Goal: Check status

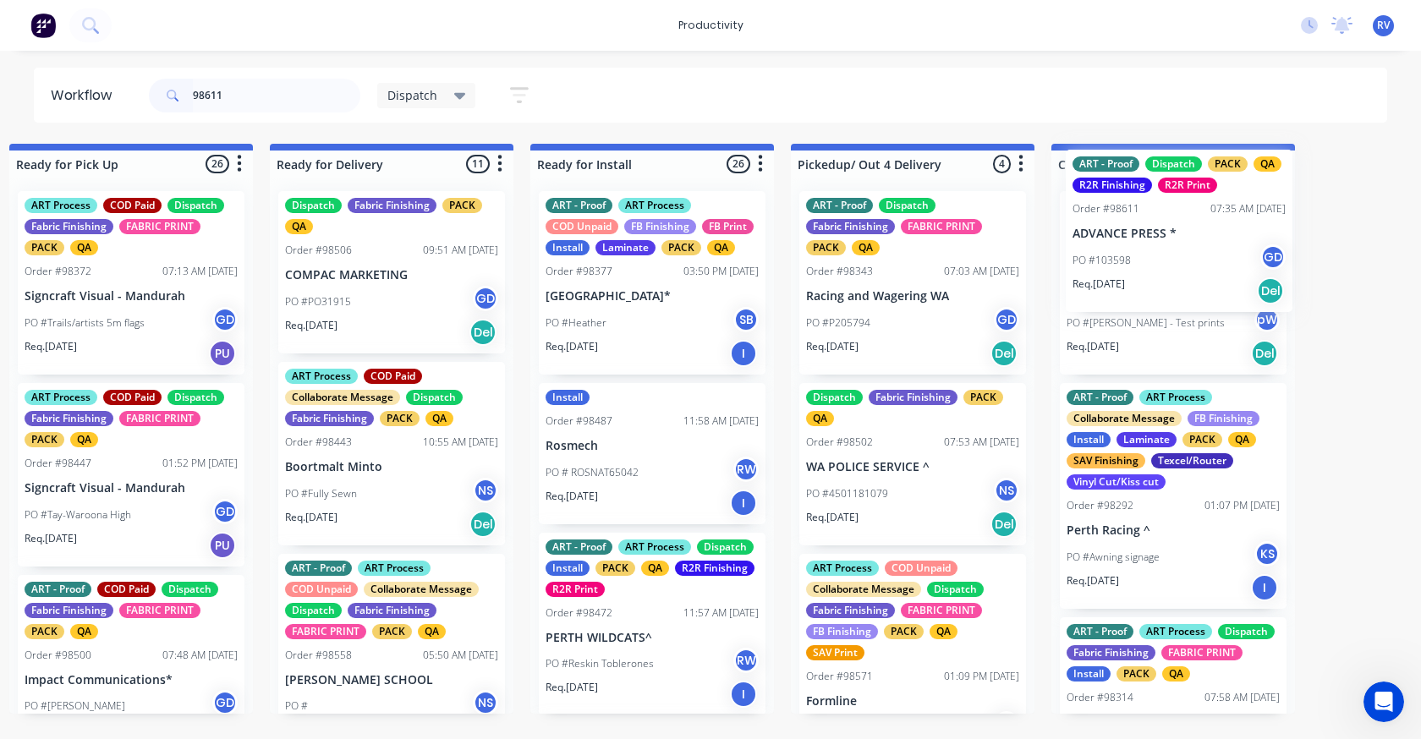
drag, startPoint x: 1146, startPoint y: 251, endPoint x: 1135, endPoint y: 210, distance: 42.9
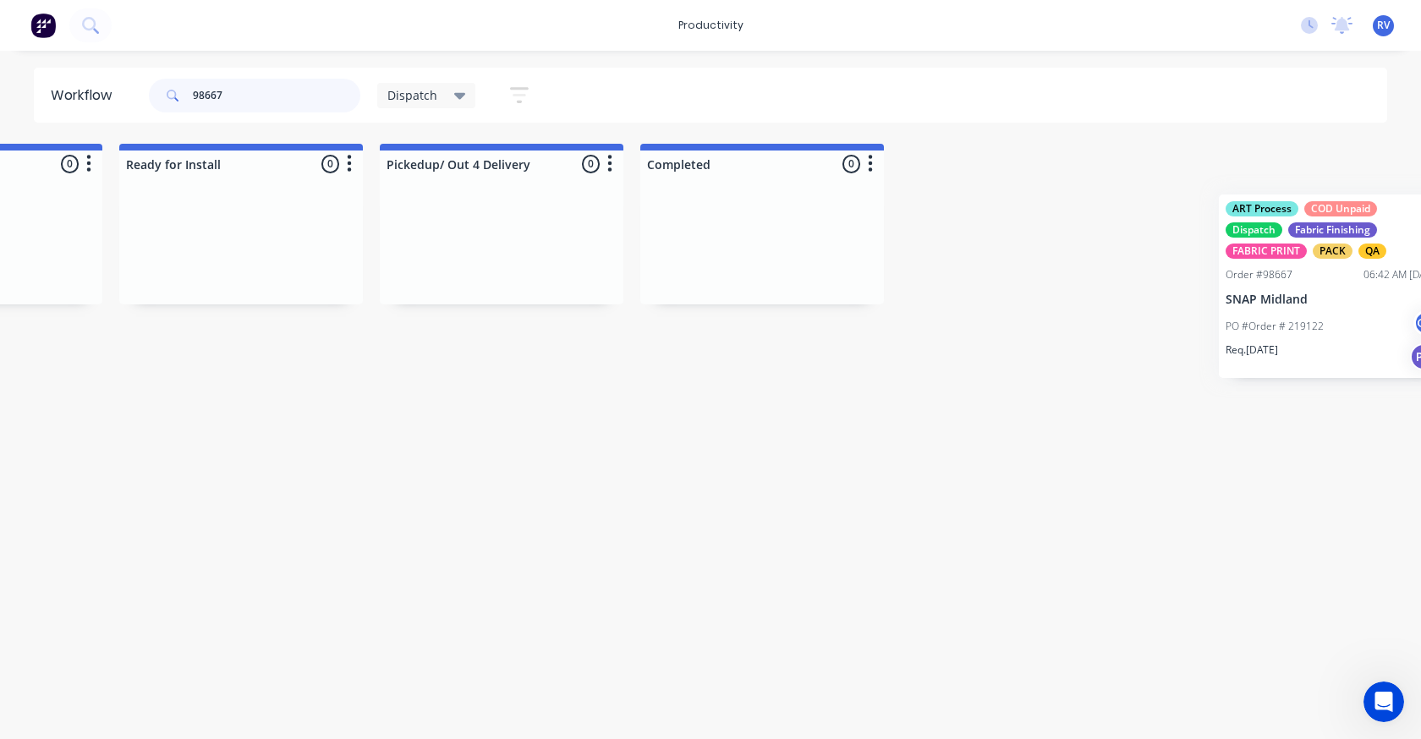
scroll to position [0, 2052]
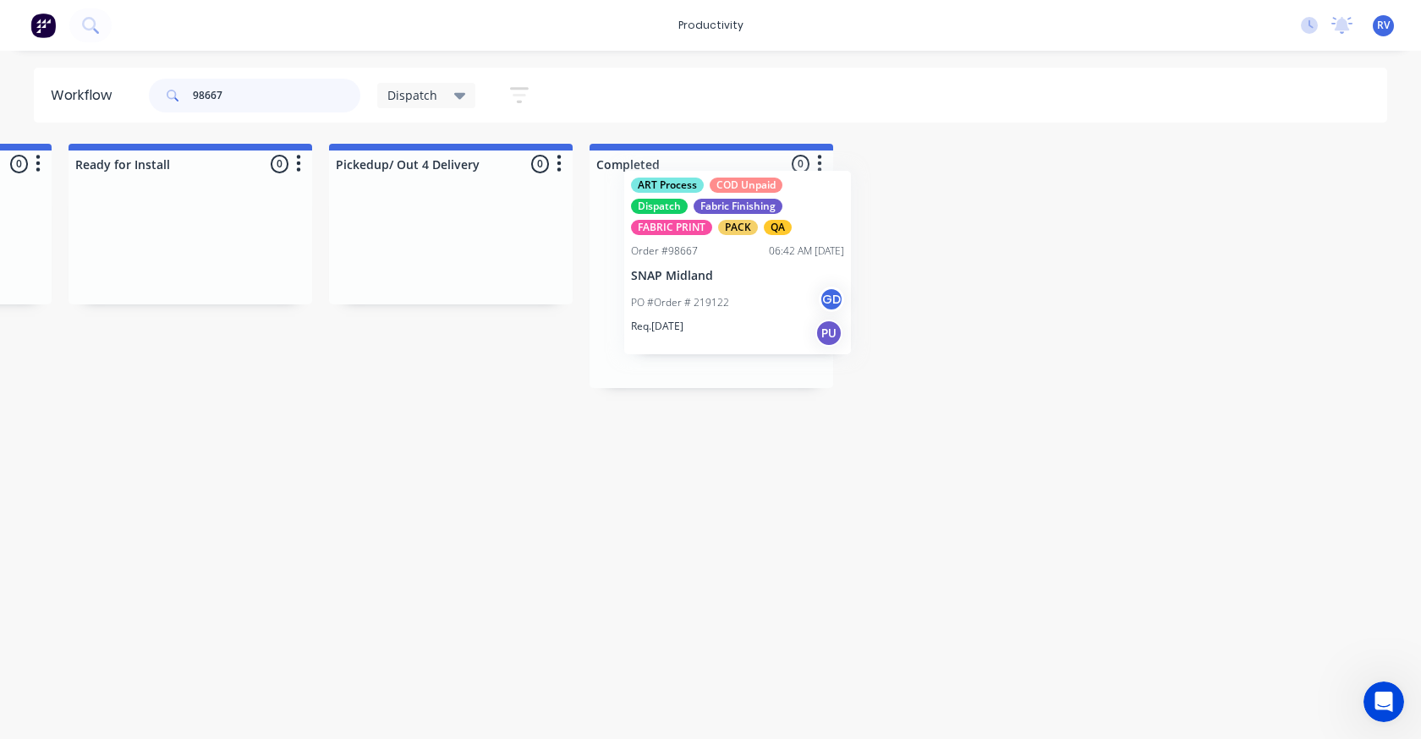
drag, startPoint x: 475, startPoint y: 289, endPoint x: 726, endPoint y: 262, distance: 252.6
click at [727, 262] on div "Submitted 0 Sort By Created date Required date Order number Customer name Most …" at bounding box center [1185, 266] width 6499 height 244
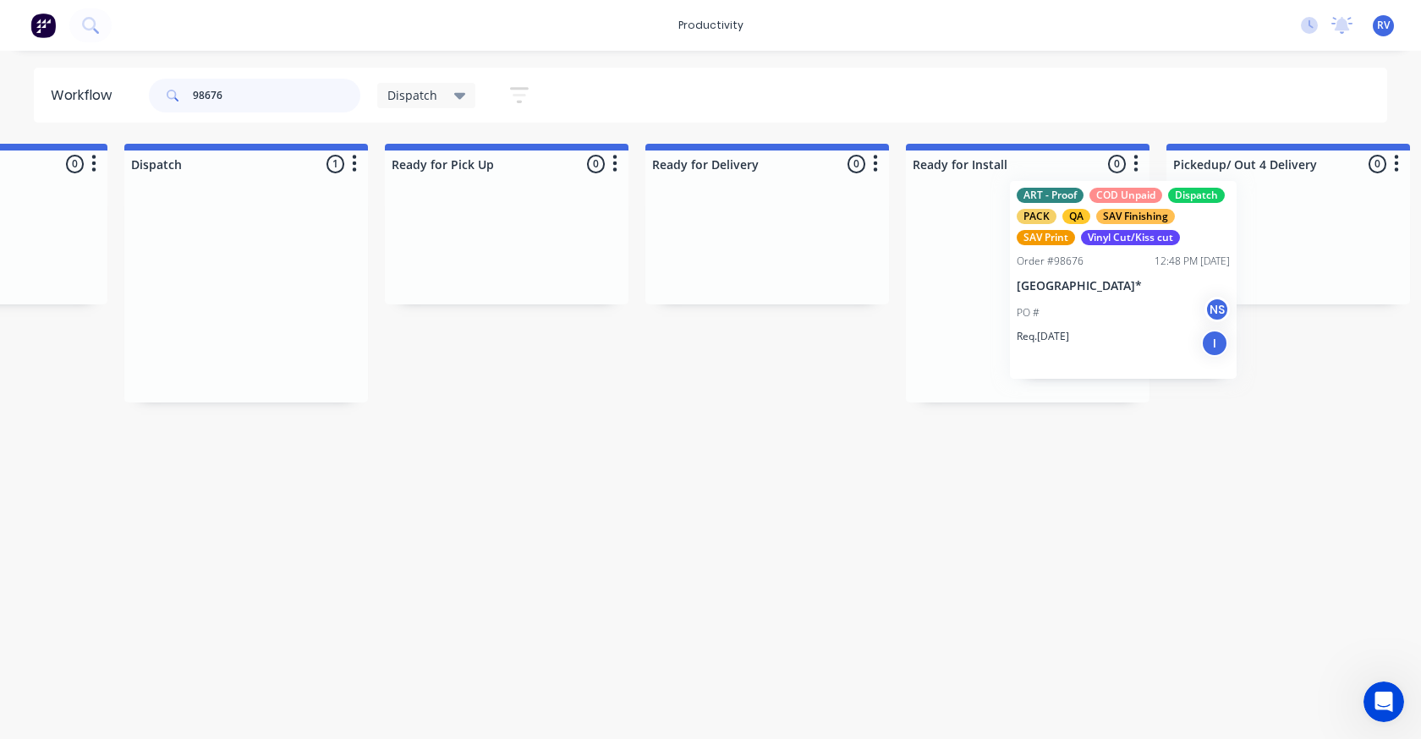
scroll to position [0, 1227]
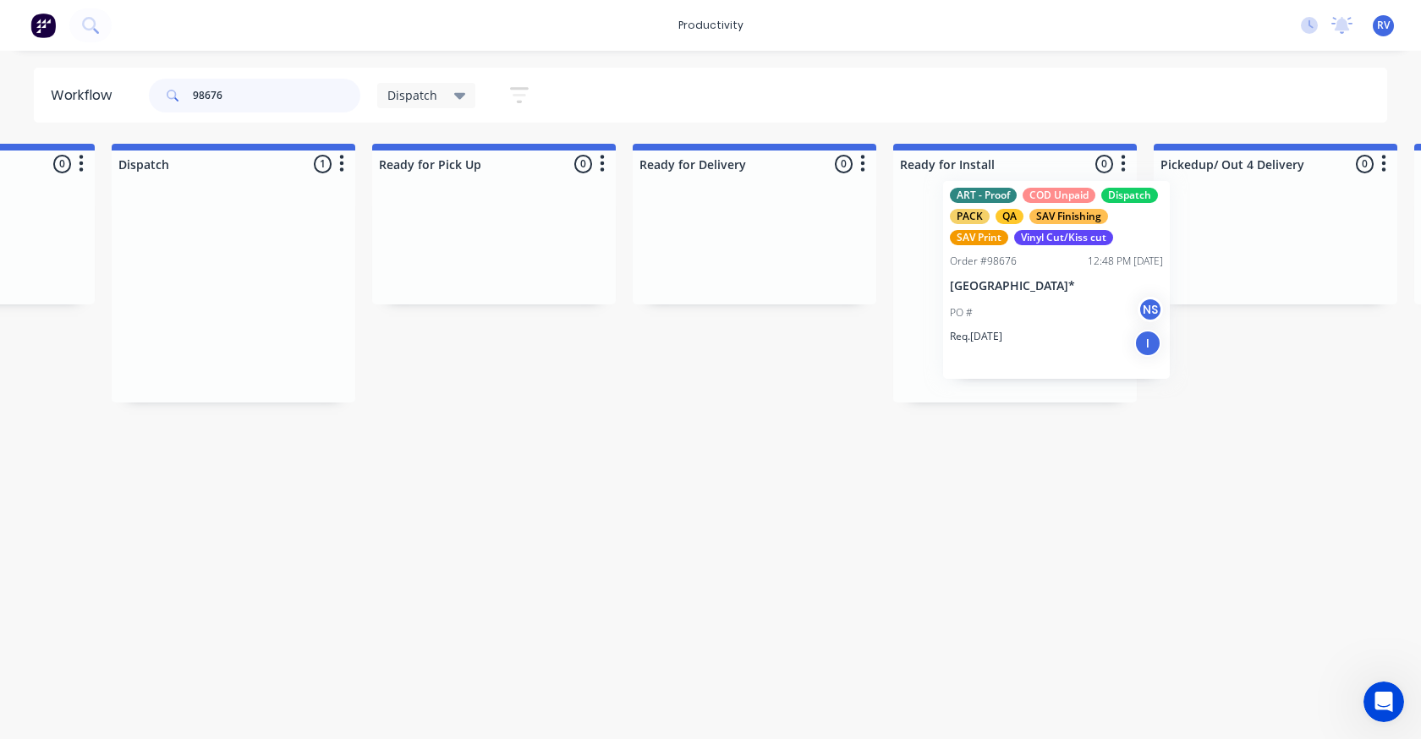
drag, startPoint x: 215, startPoint y: 271, endPoint x: 975, endPoint y: 260, distance: 760.4
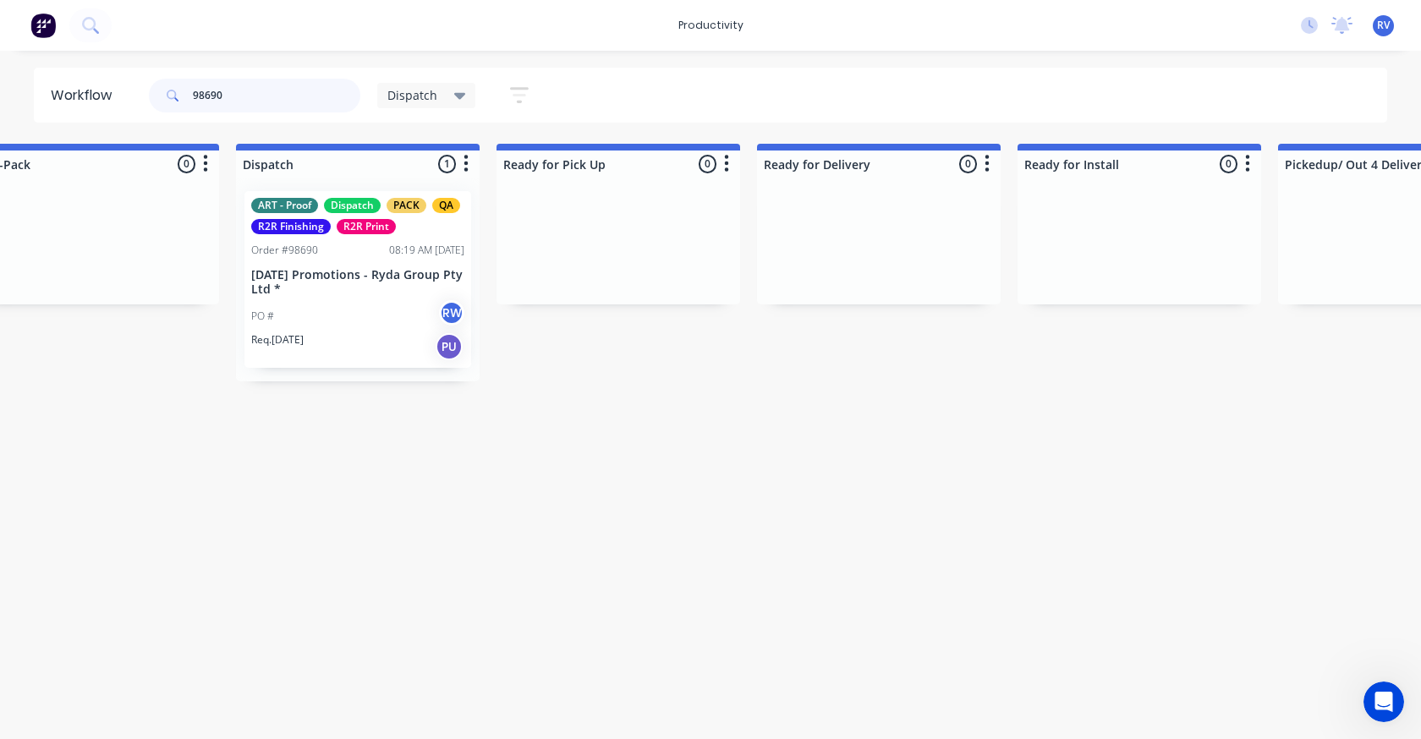
scroll to position [0, 1122]
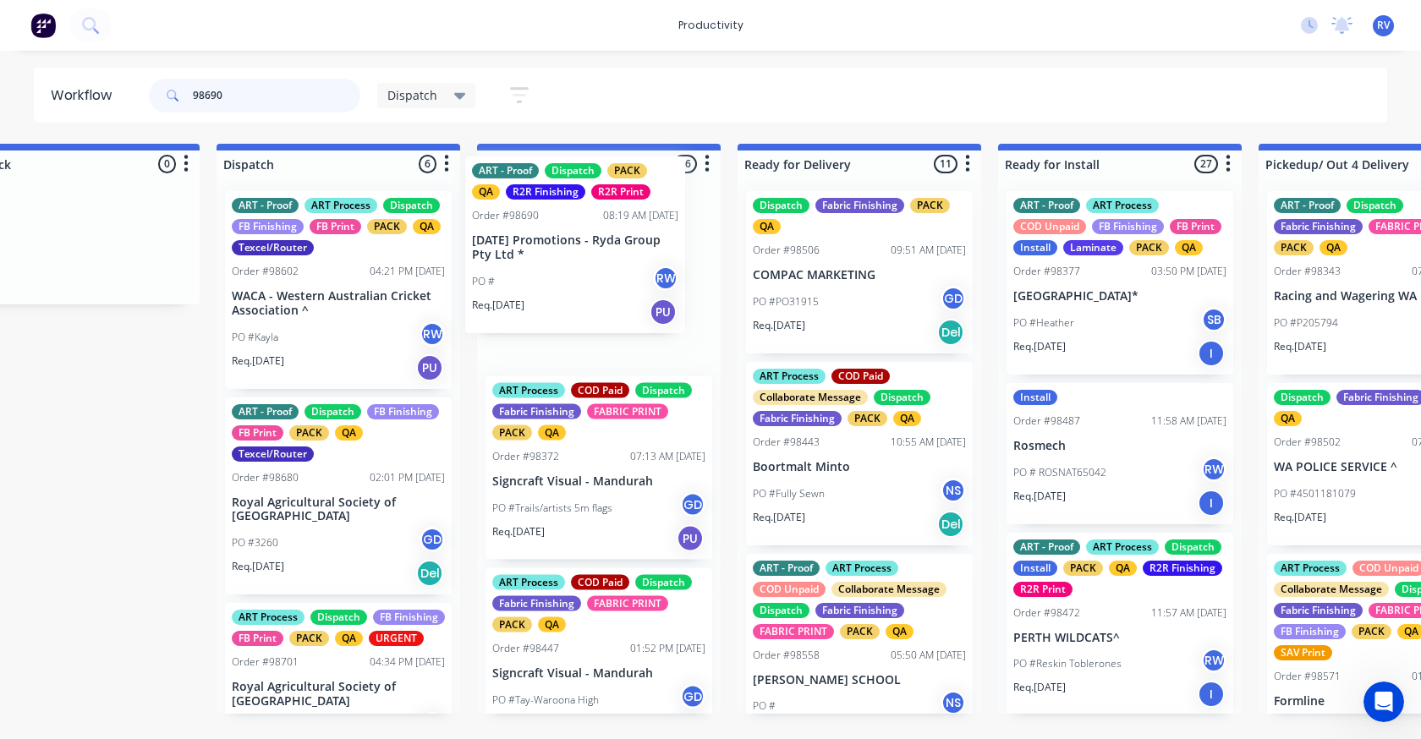
drag, startPoint x: 590, startPoint y: 292, endPoint x: 747, endPoint y: 257, distance: 160.3
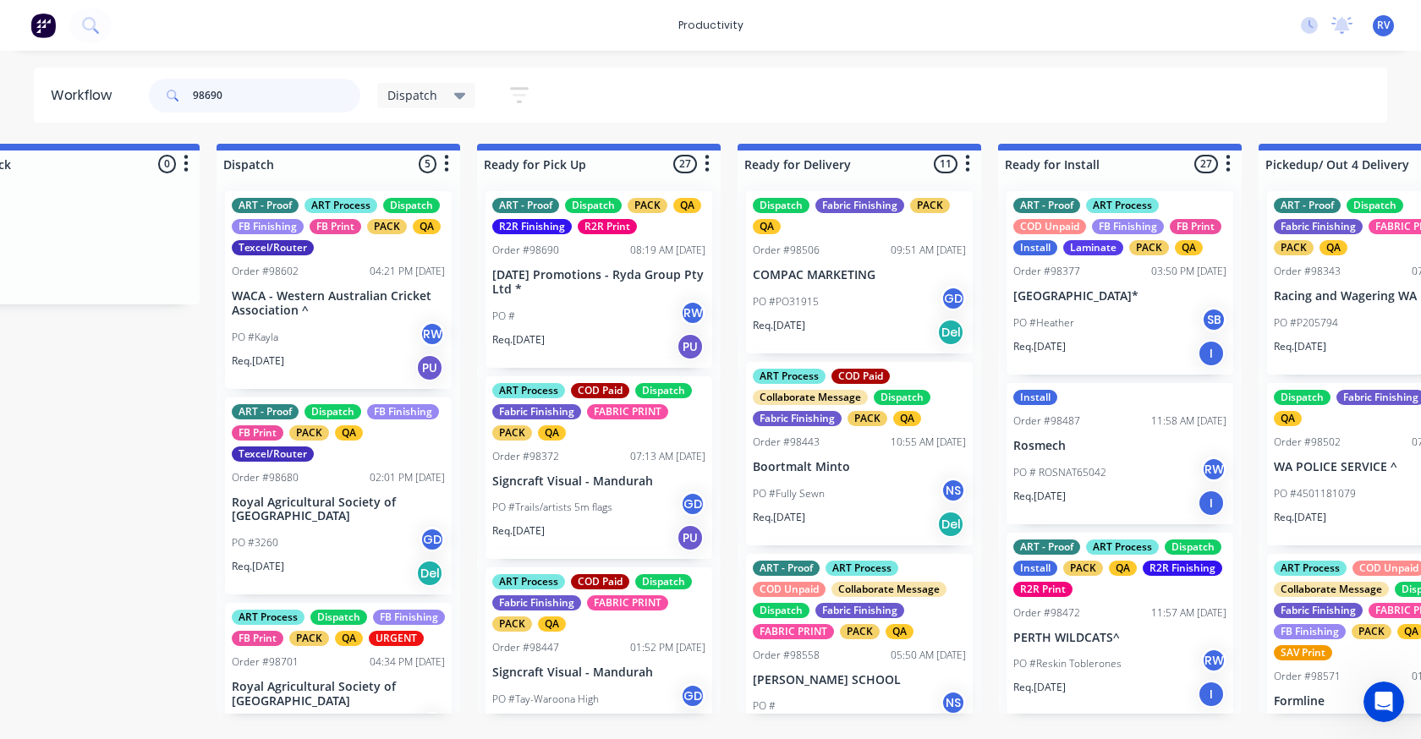
type input "98690"
click at [396, 96] on span "Dispatch" at bounding box center [412, 95] width 50 height 18
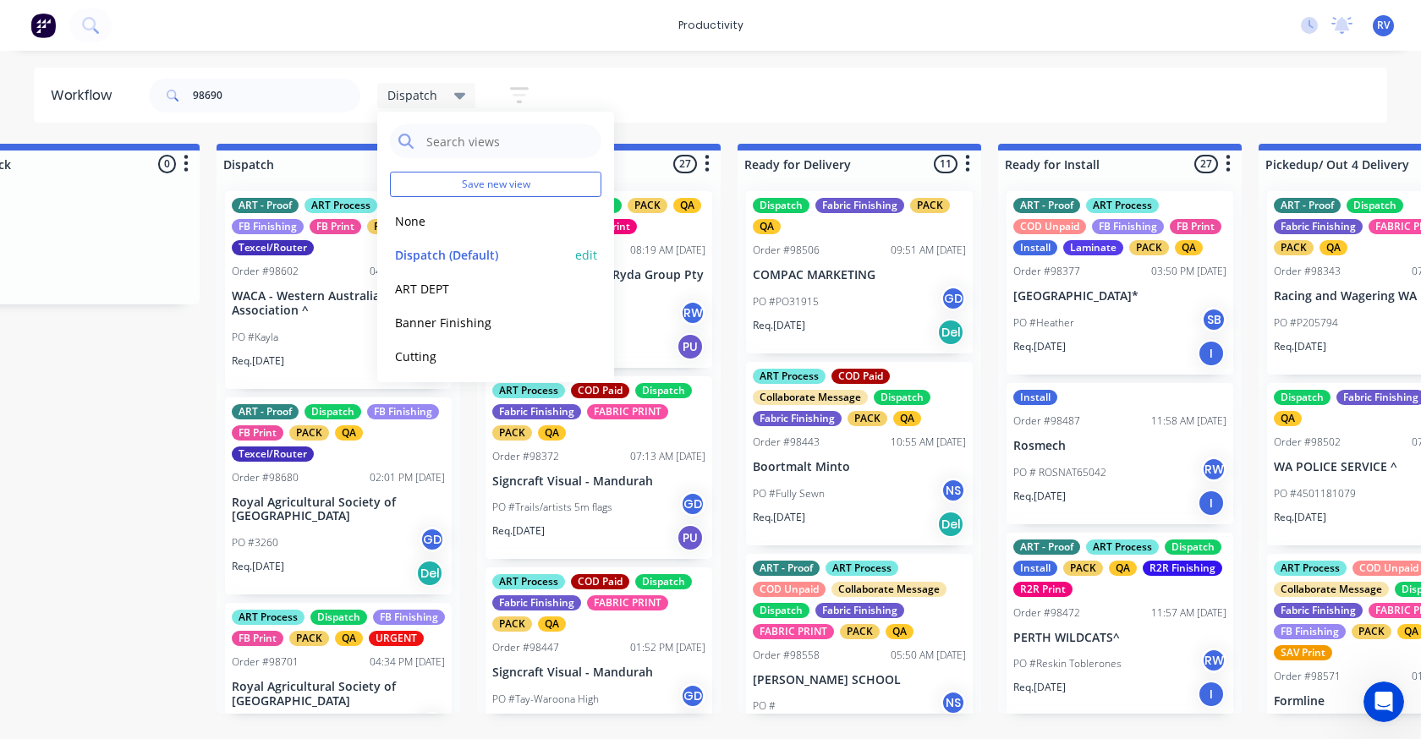
drag, startPoint x: 423, startPoint y: 260, endPoint x: 415, endPoint y: 270, distance: 12.0
click at [423, 260] on button "Dispatch (Default)" at bounding box center [480, 254] width 180 height 19
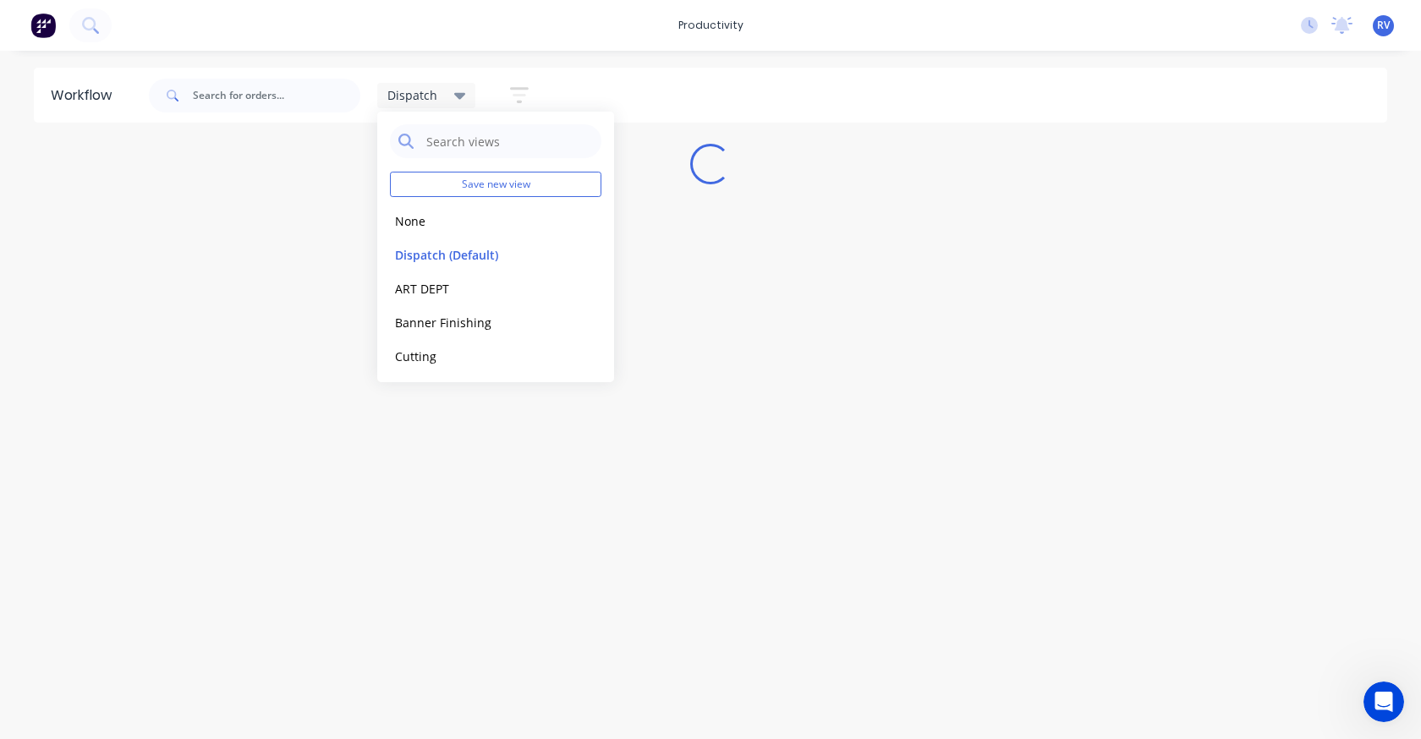
scroll to position [0, 0]
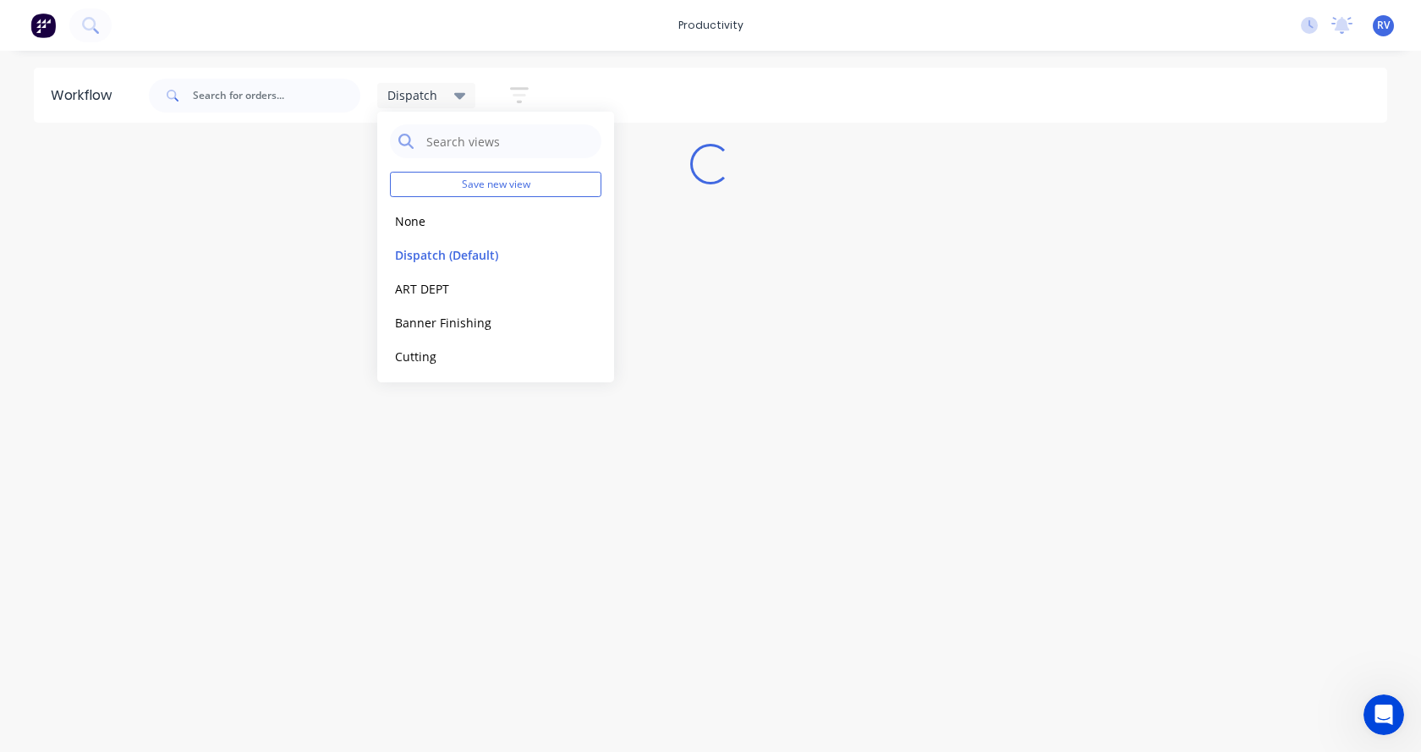
click at [231, 529] on div "Workflow Dispatch Save new view None edit Dispatch (Default) edit ART DEPT edit…" at bounding box center [710, 393] width 1421 height 650
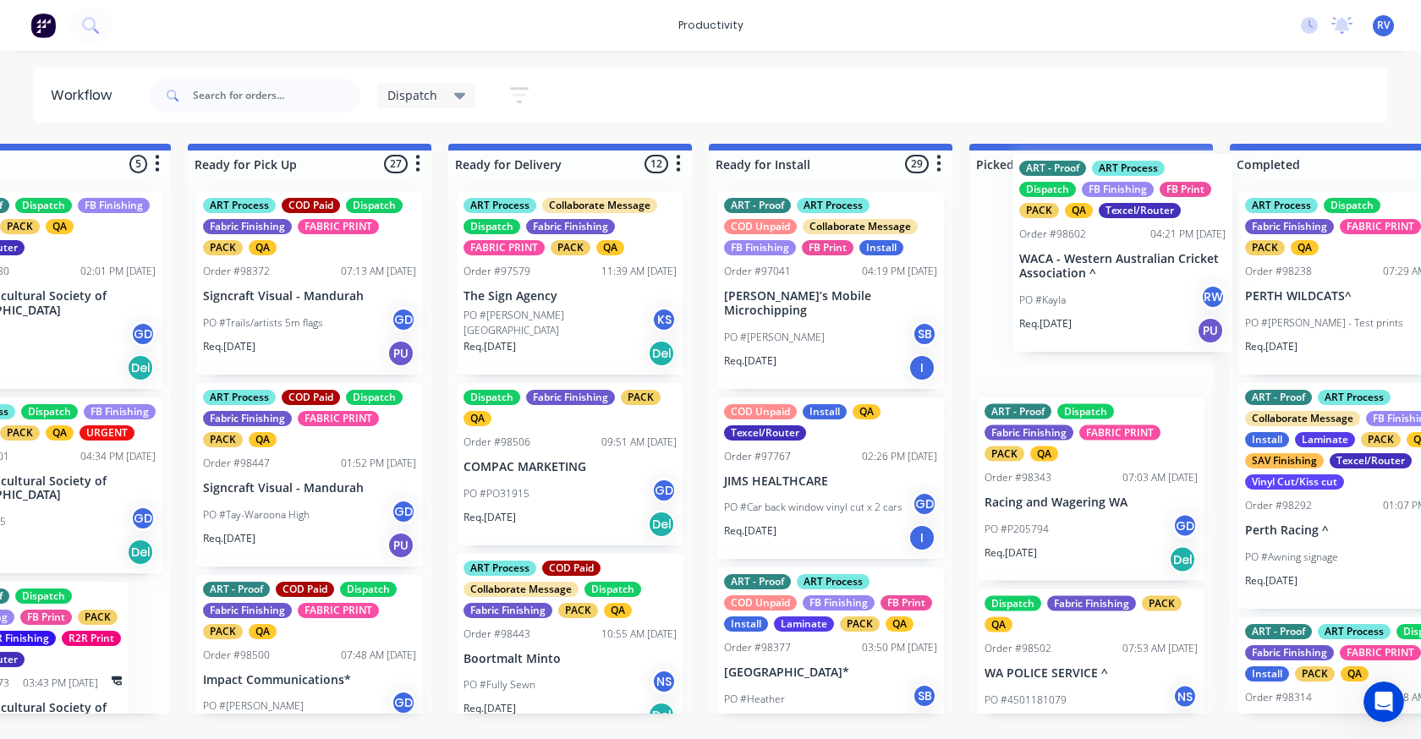
scroll to position [0, 1422]
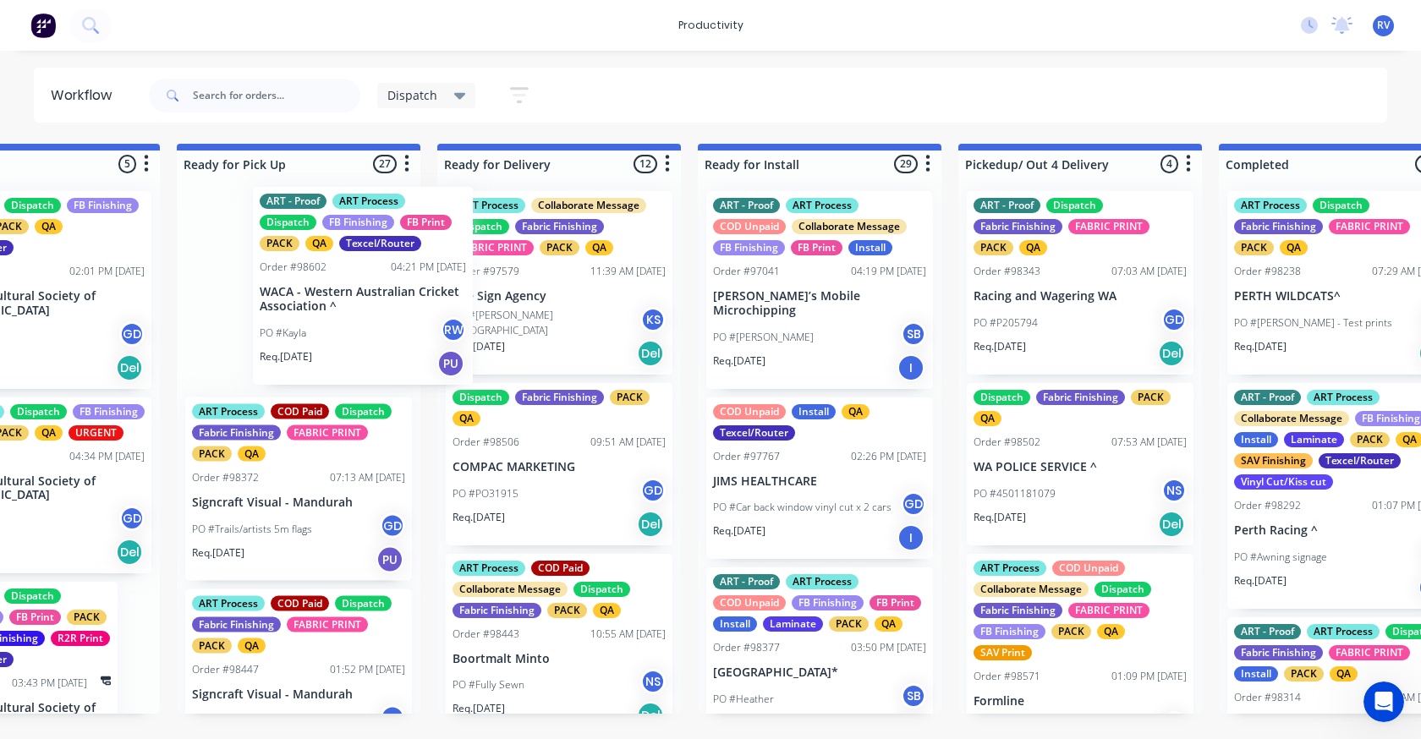
drag, startPoint x: 430, startPoint y: 322, endPoint x: 311, endPoint y: 294, distance: 122.5
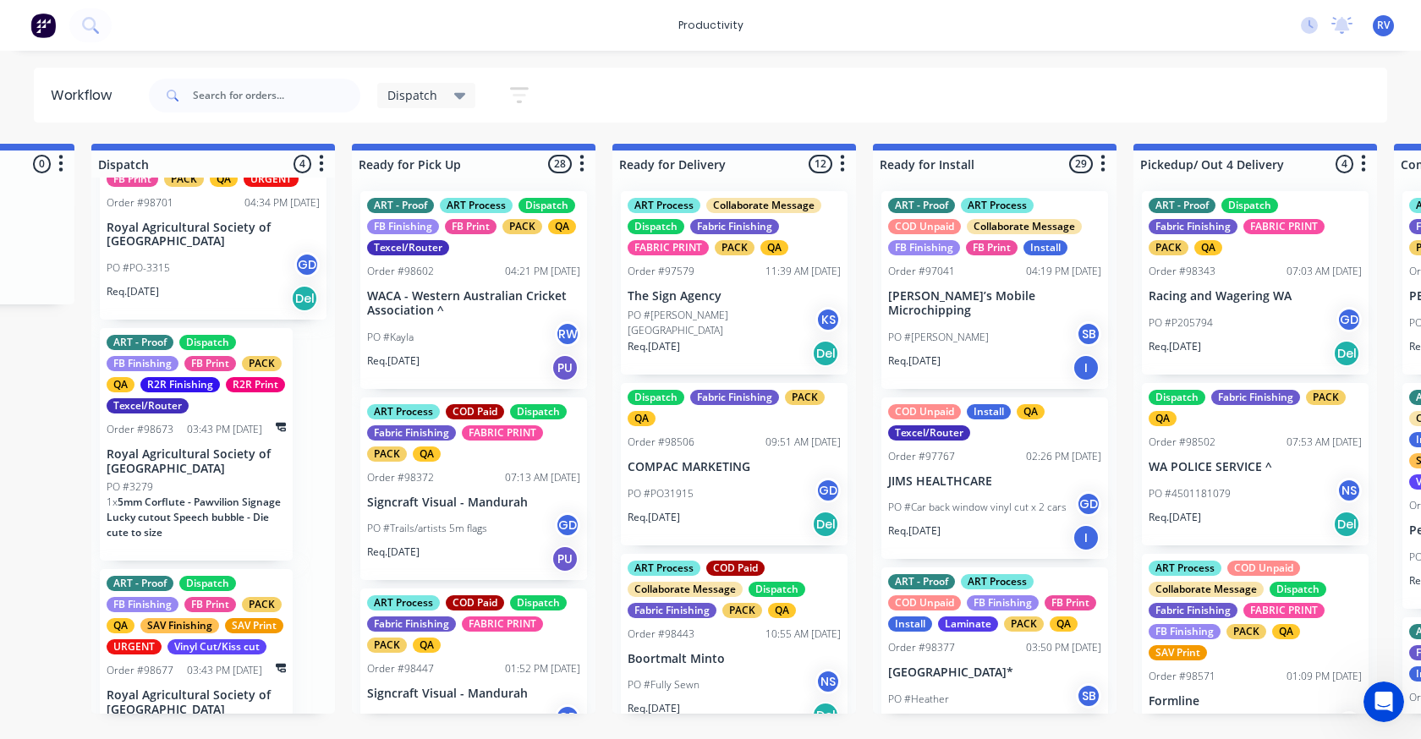
scroll to position [354, 0]
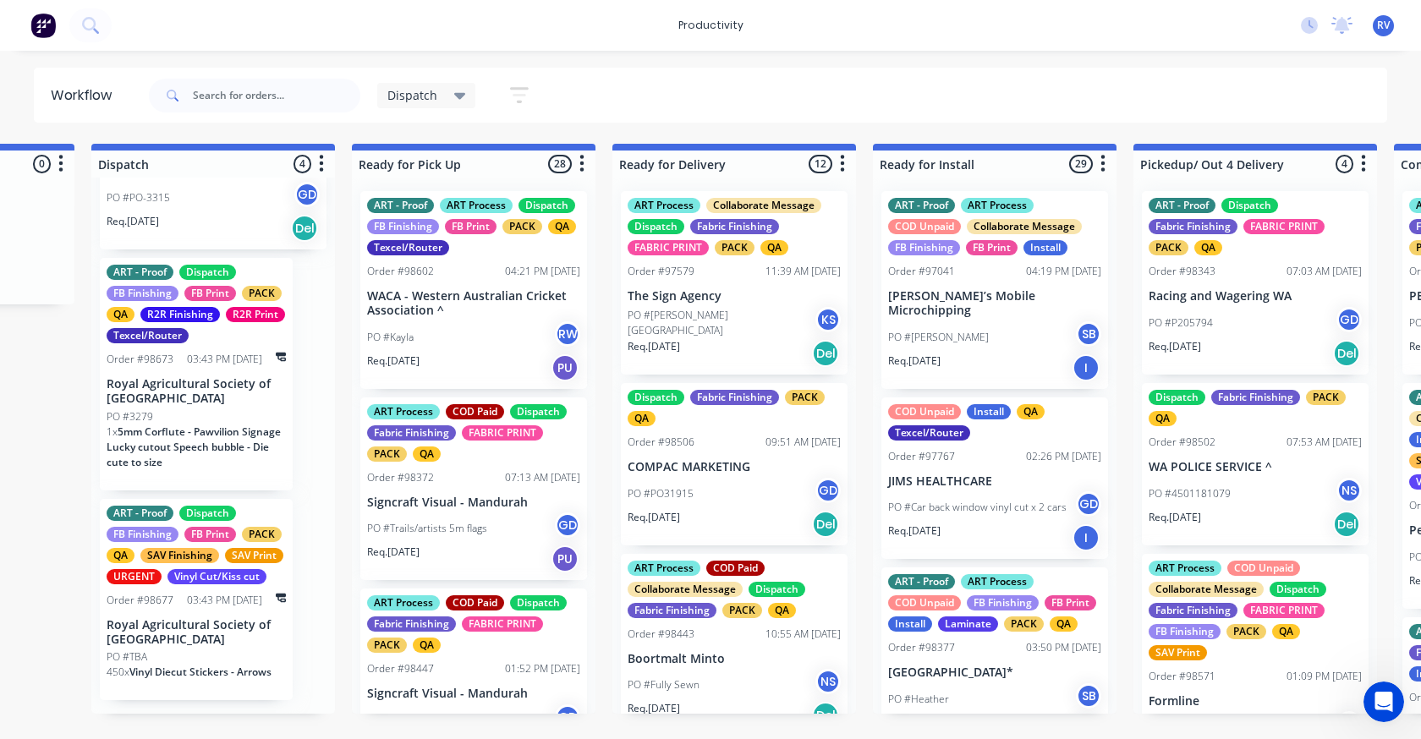
click at [424, 96] on span "Dispatch" at bounding box center [412, 95] width 50 height 18
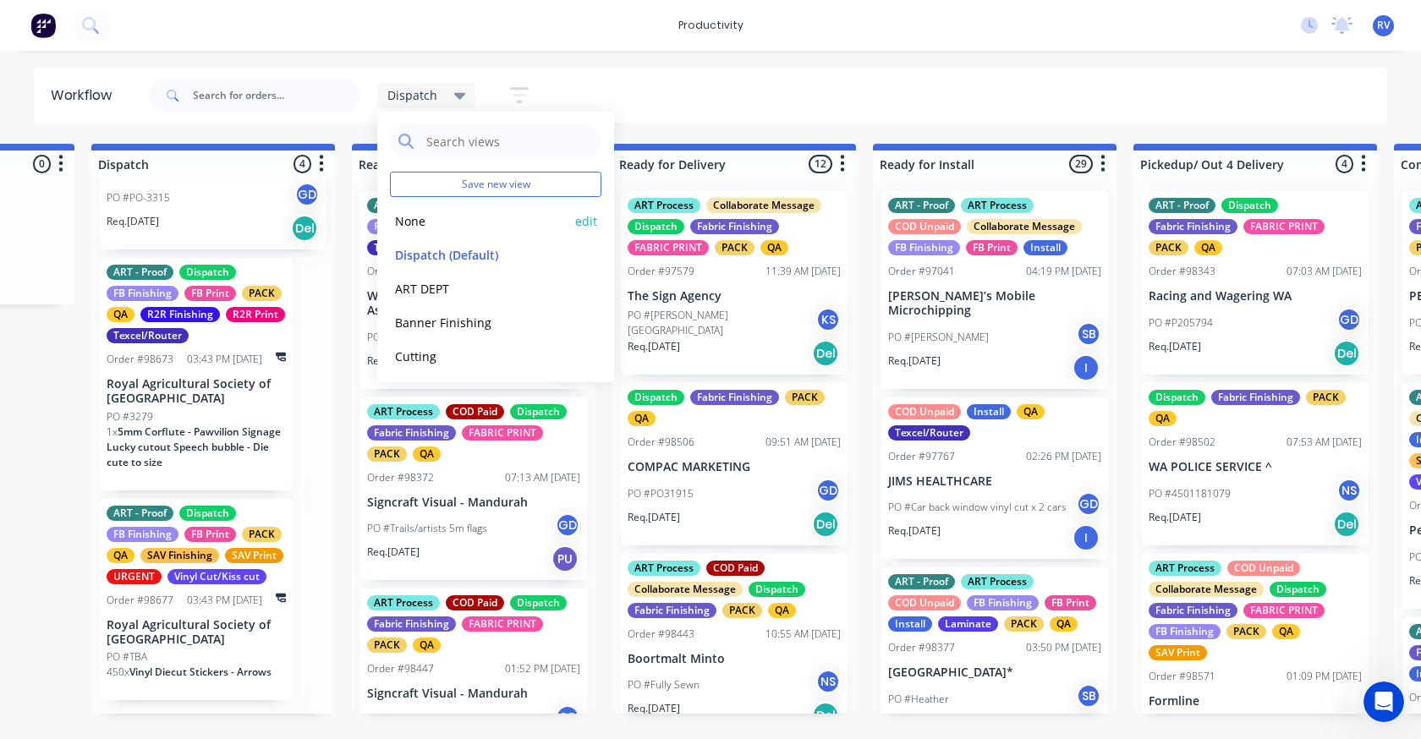
drag, startPoint x: 409, startPoint y: 225, endPoint x: 356, endPoint y: 184, distance: 67.0
click at [408, 222] on button "None" at bounding box center [480, 220] width 180 height 19
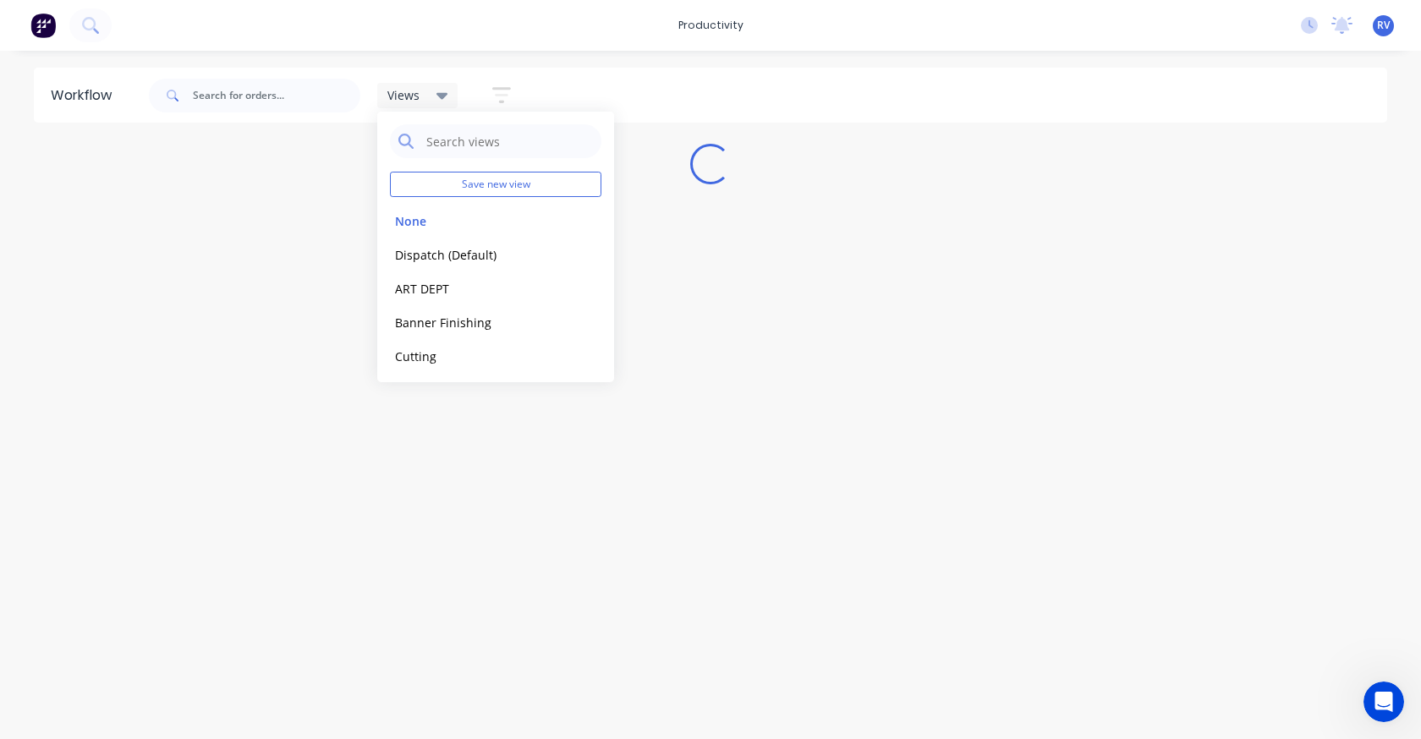
scroll to position [0, 0]
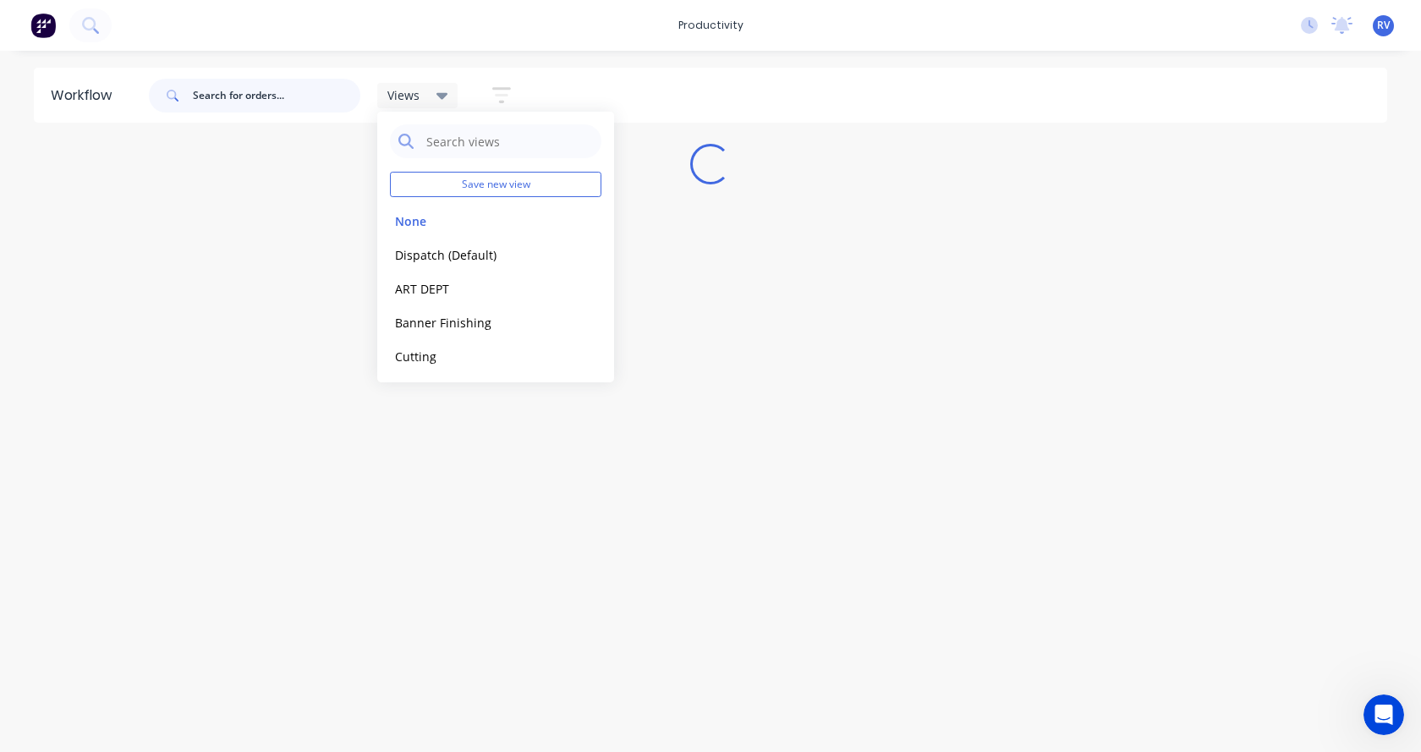
drag, startPoint x: 267, startPoint y: 86, endPoint x: 266, endPoint y: 124, distance: 38.1
click at [267, 90] on input "text" at bounding box center [276, 96] width 167 height 34
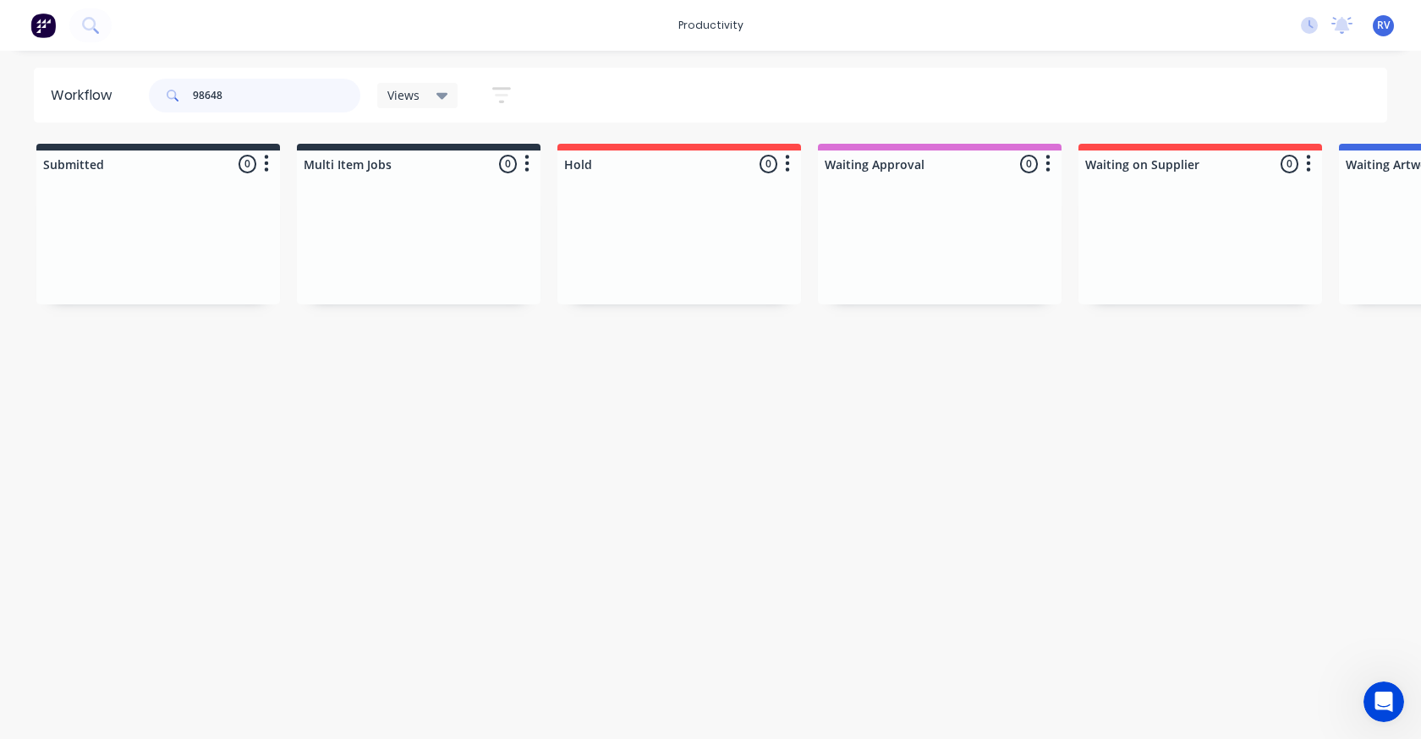
type input "98648"
drag, startPoint x: 187, startPoint y: 738, endPoint x: 406, endPoint y: 746, distance: 219.2
click at [419, 638] on html "productivity productivity Workflow Planner Delivery Scheduling Timesheets No ne…" at bounding box center [710, 319] width 1421 height 638
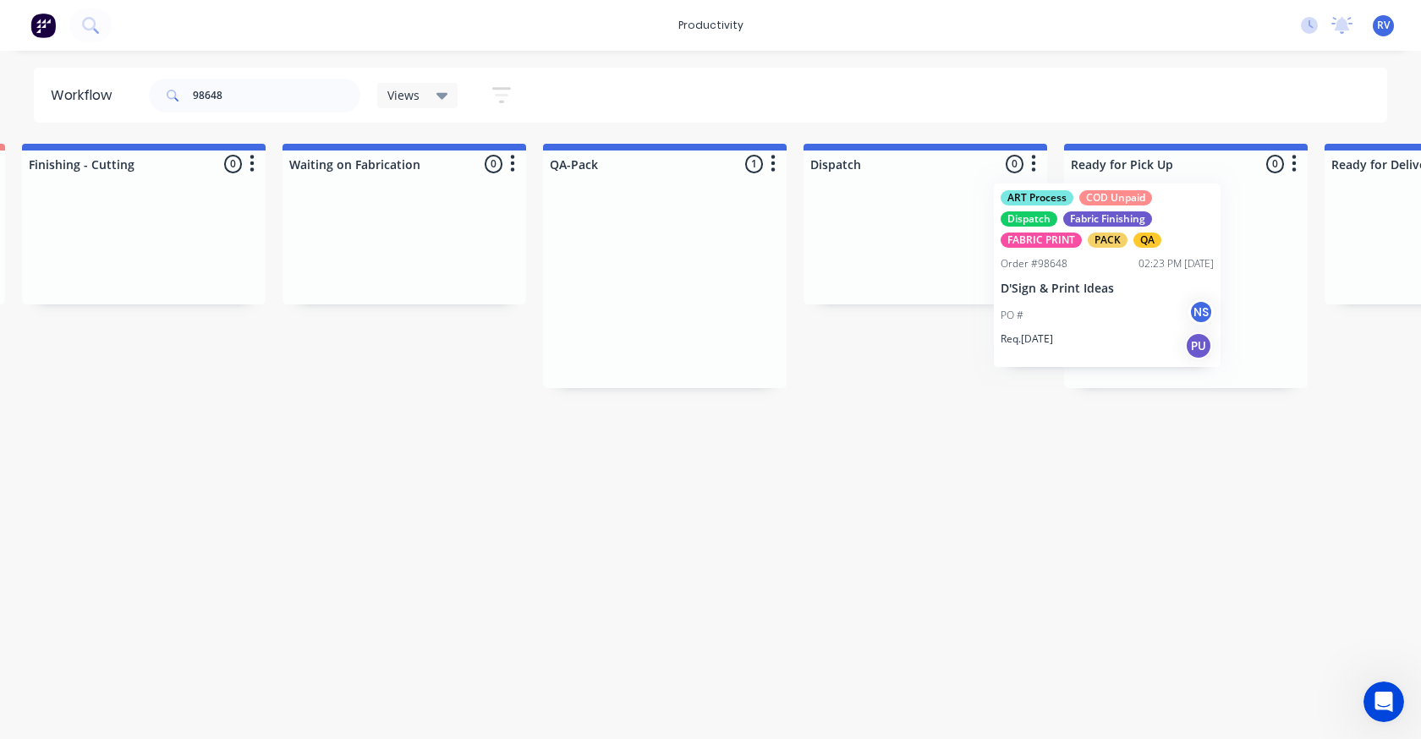
scroll to position [0, 3938]
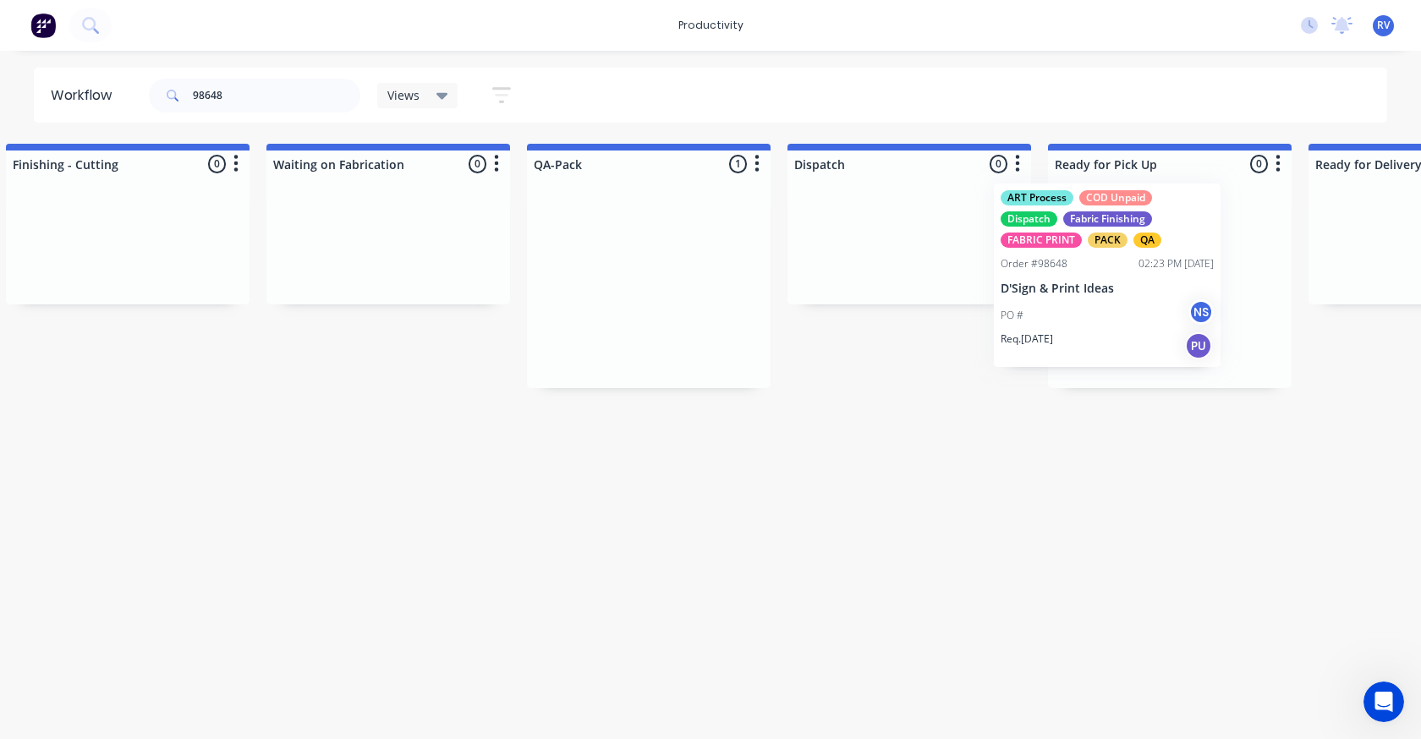
drag, startPoint x: 592, startPoint y: 300, endPoint x: 1041, endPoint y: 291, distance: 449.2
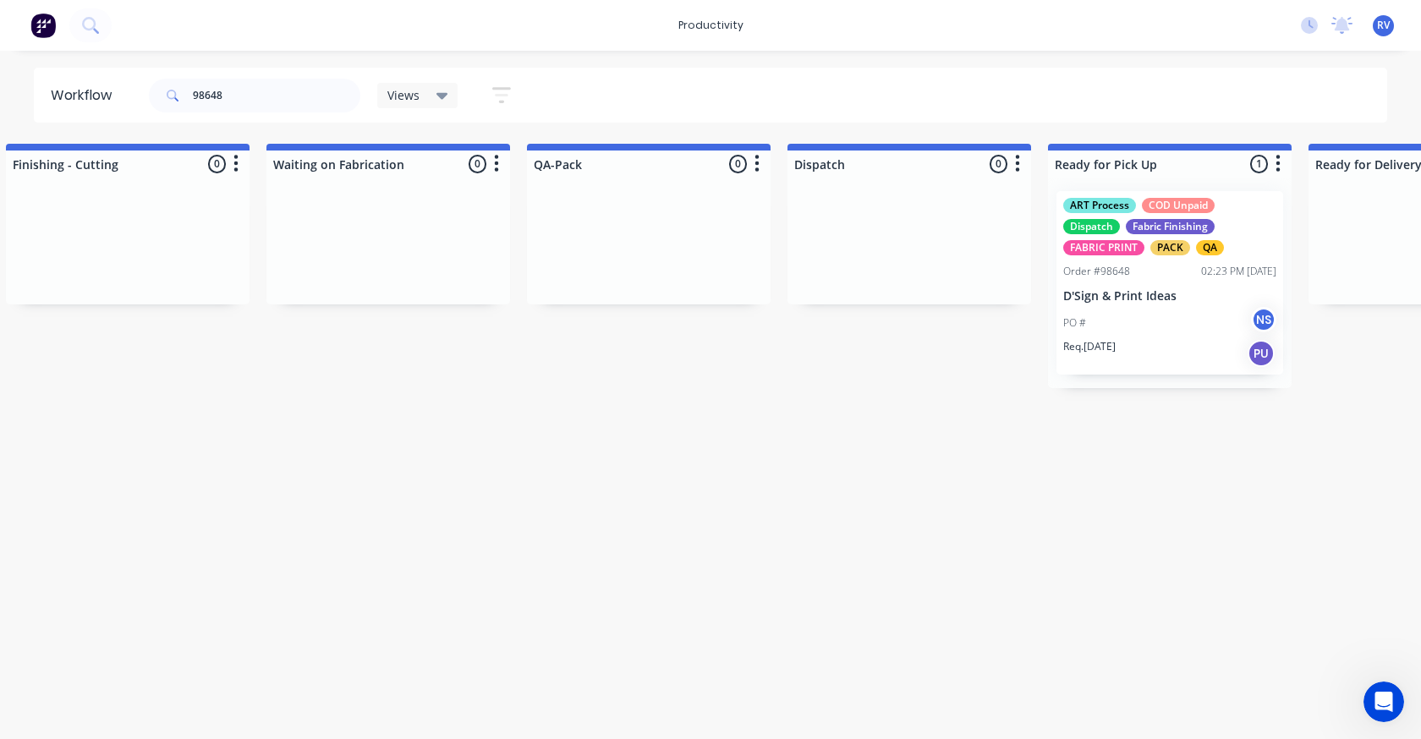
click at [409, 101] on span "Views" at bounding box center [403, 95] width 32 height 18
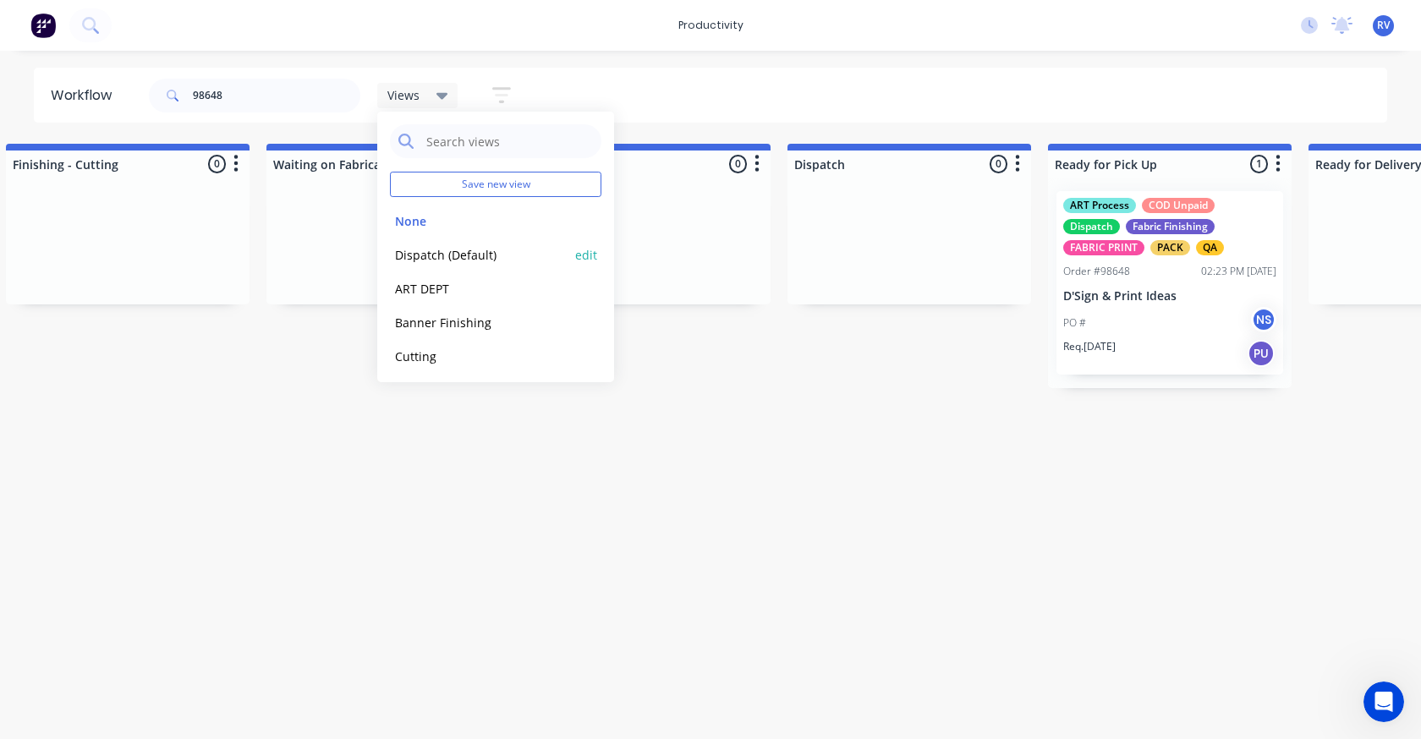
click at [435, 262] on button "Dispatch (Default)" at bounding box center [480, 254] width 180 height 19
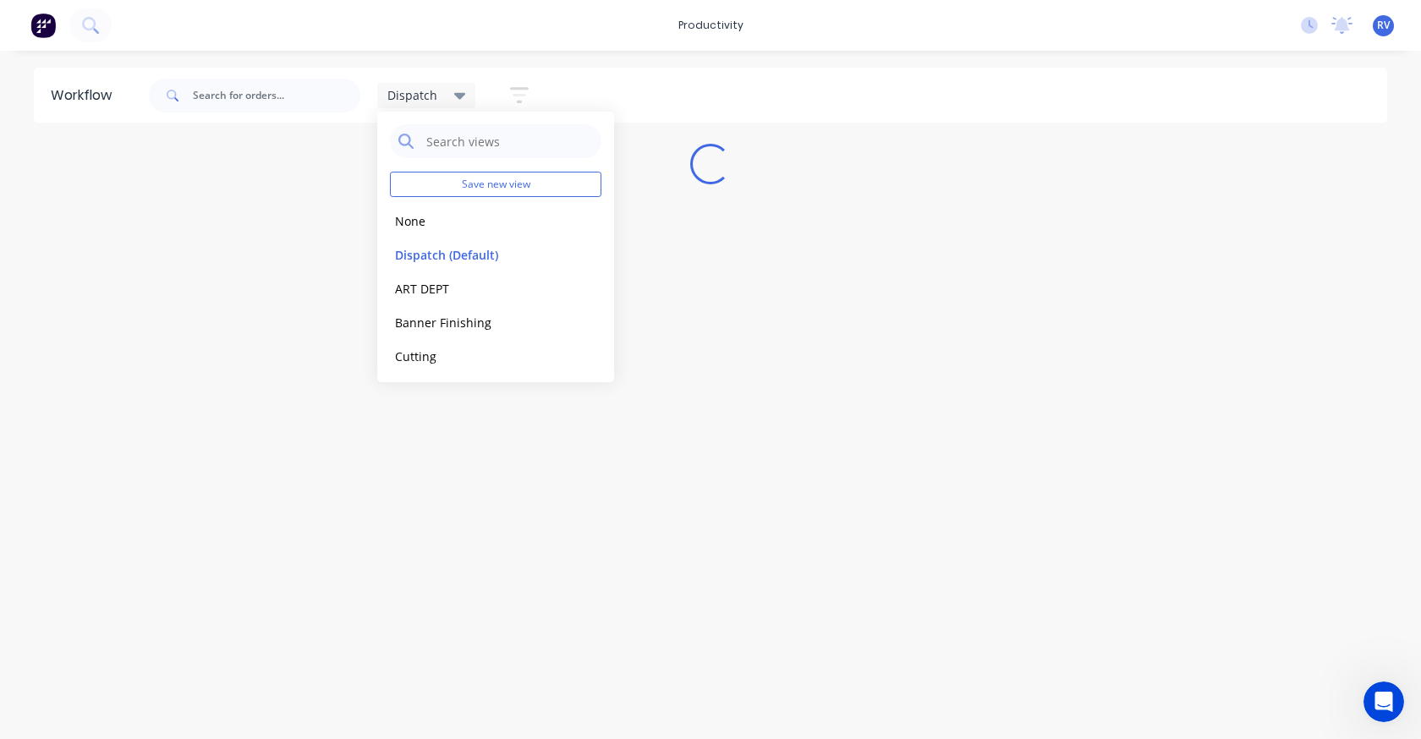
scroll to position [0, 0]
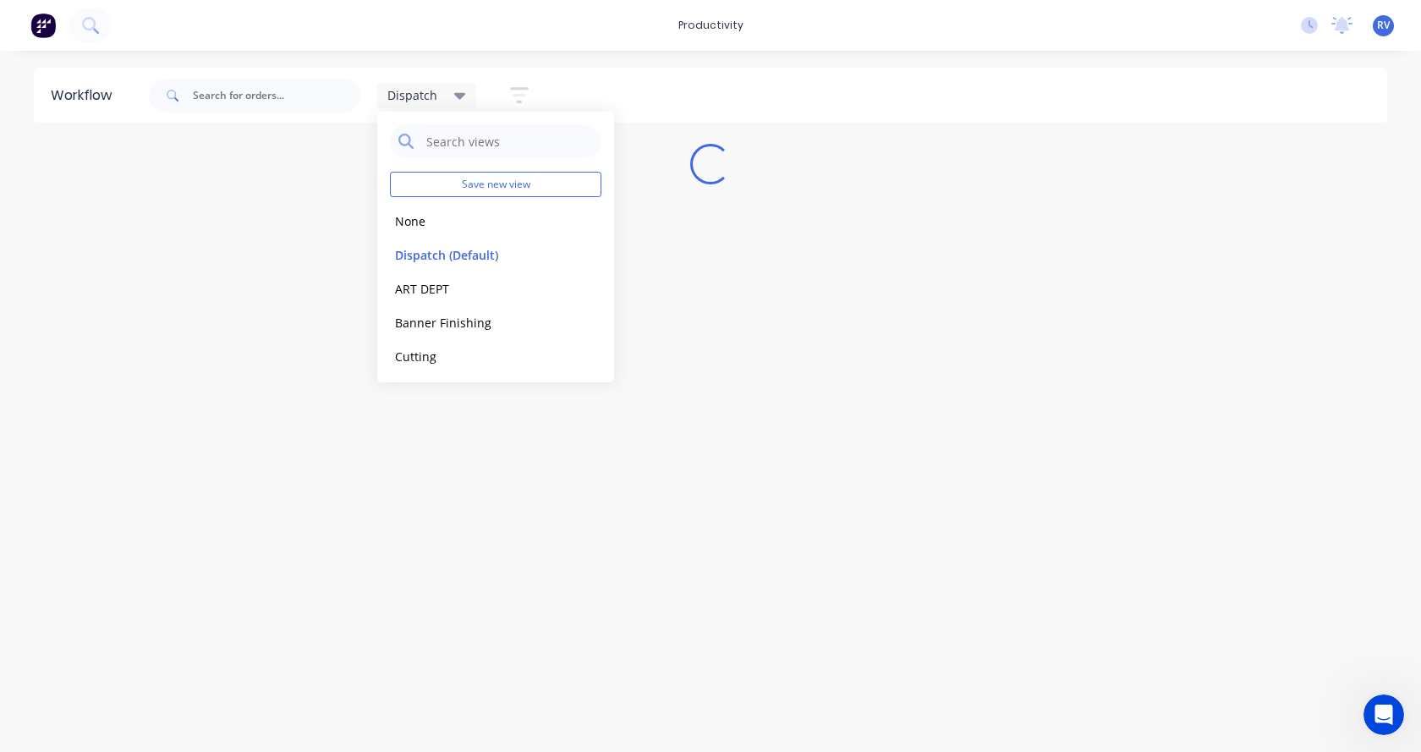
click at [426, 521] on div "Workflow Dispatch Save new view None edit Dispatch (Default) edit ART DEPT edit…" at bounding box center [710, 393] width 1421 height 650
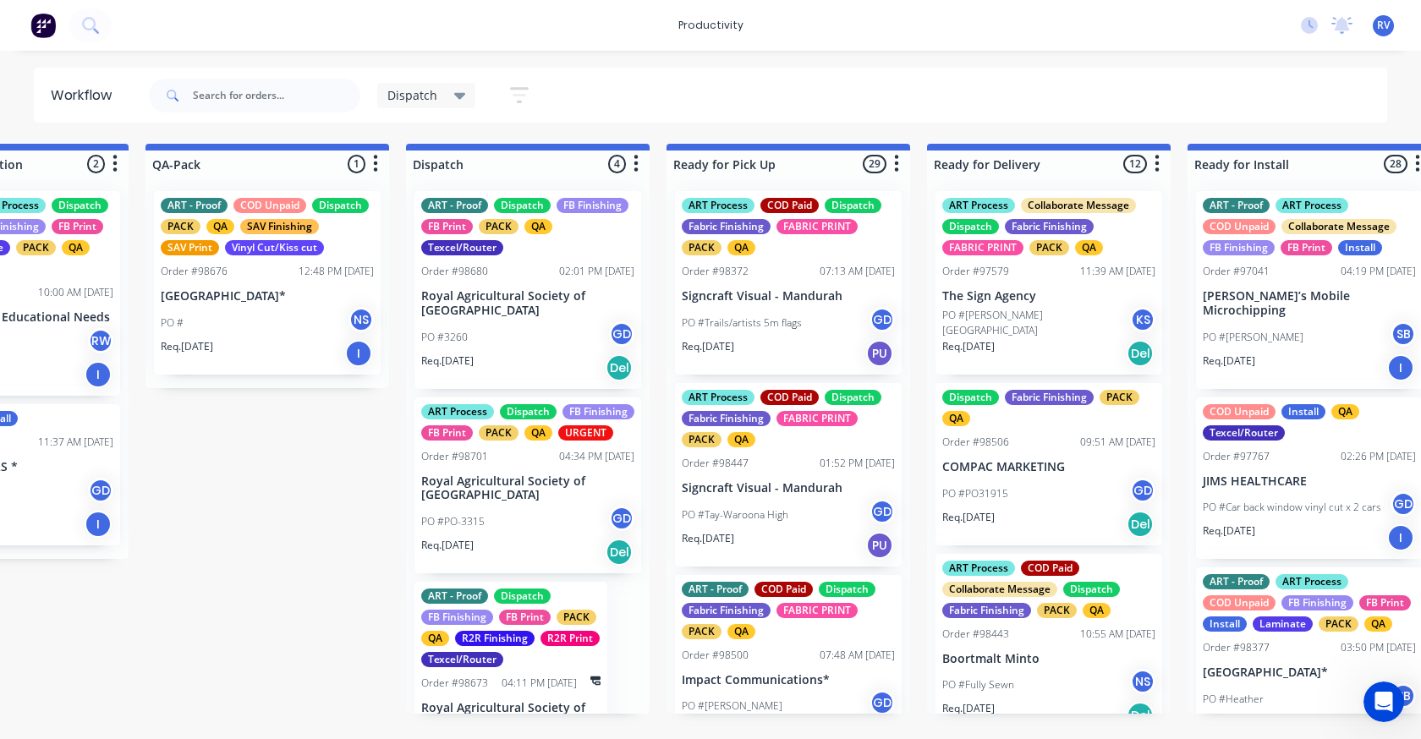
scroll to position [0, 945]
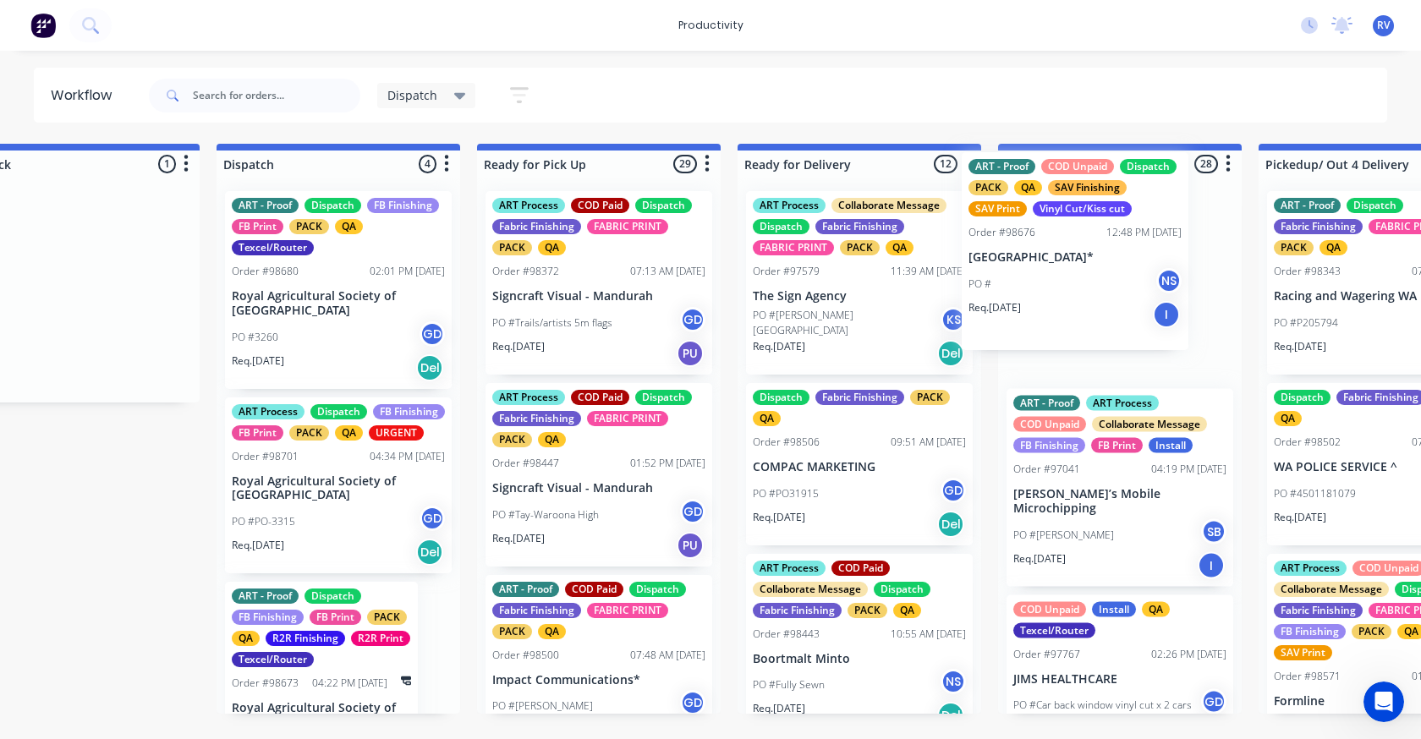
drag, startPoint x: 239, startPoint y: 326, endPoint x: 1064, endPoint y: 286, distance: 825.5
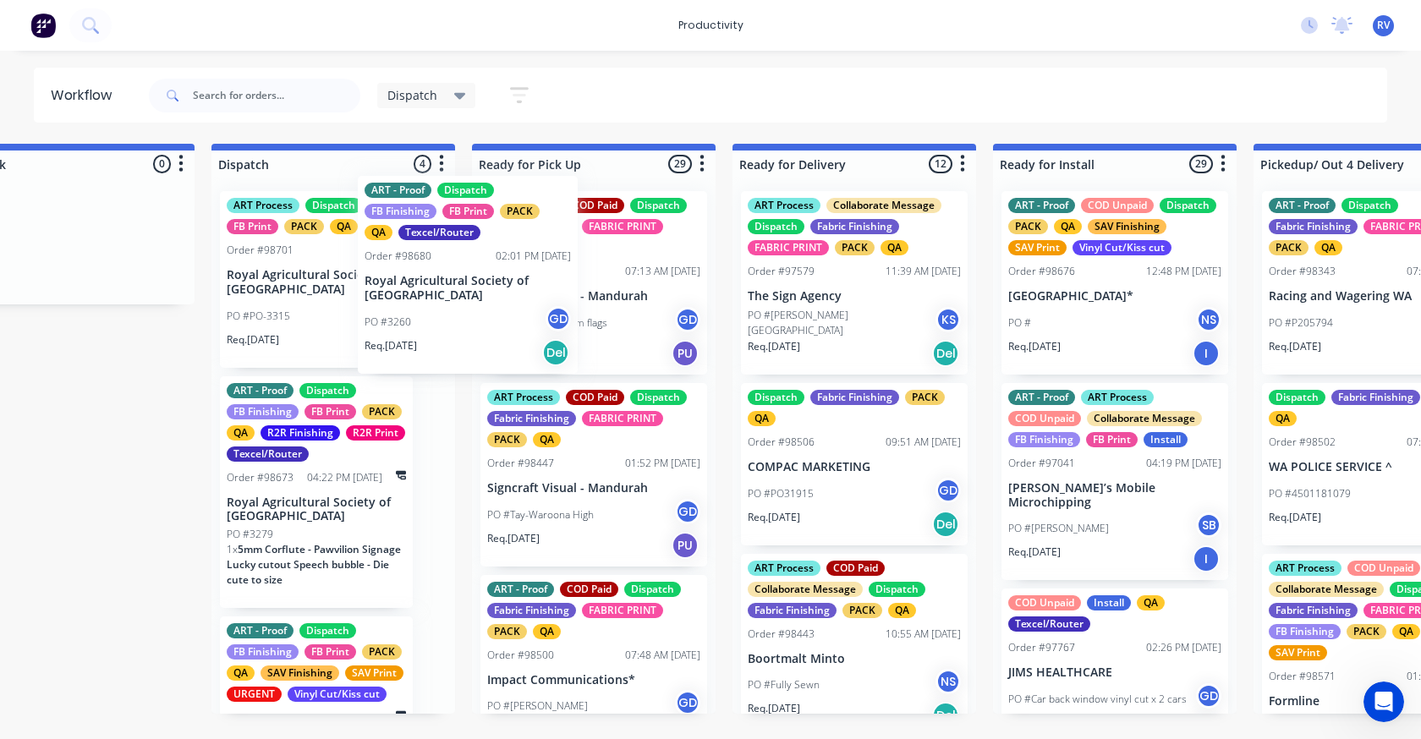
scroll to position [0, 1126]
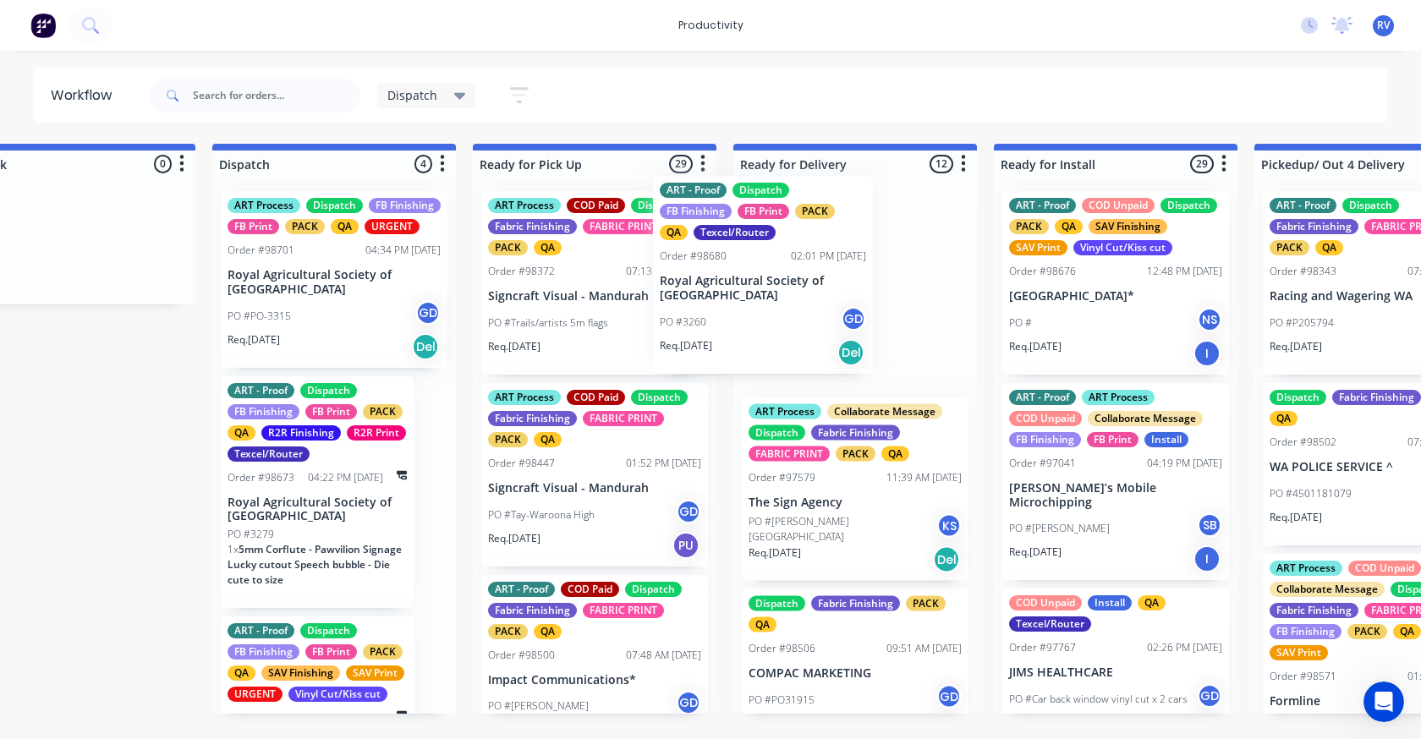
drag, startPoint x: 517, startPoint y: 290, endPoint x: 556, endPoint y: 315, distance: 46.7
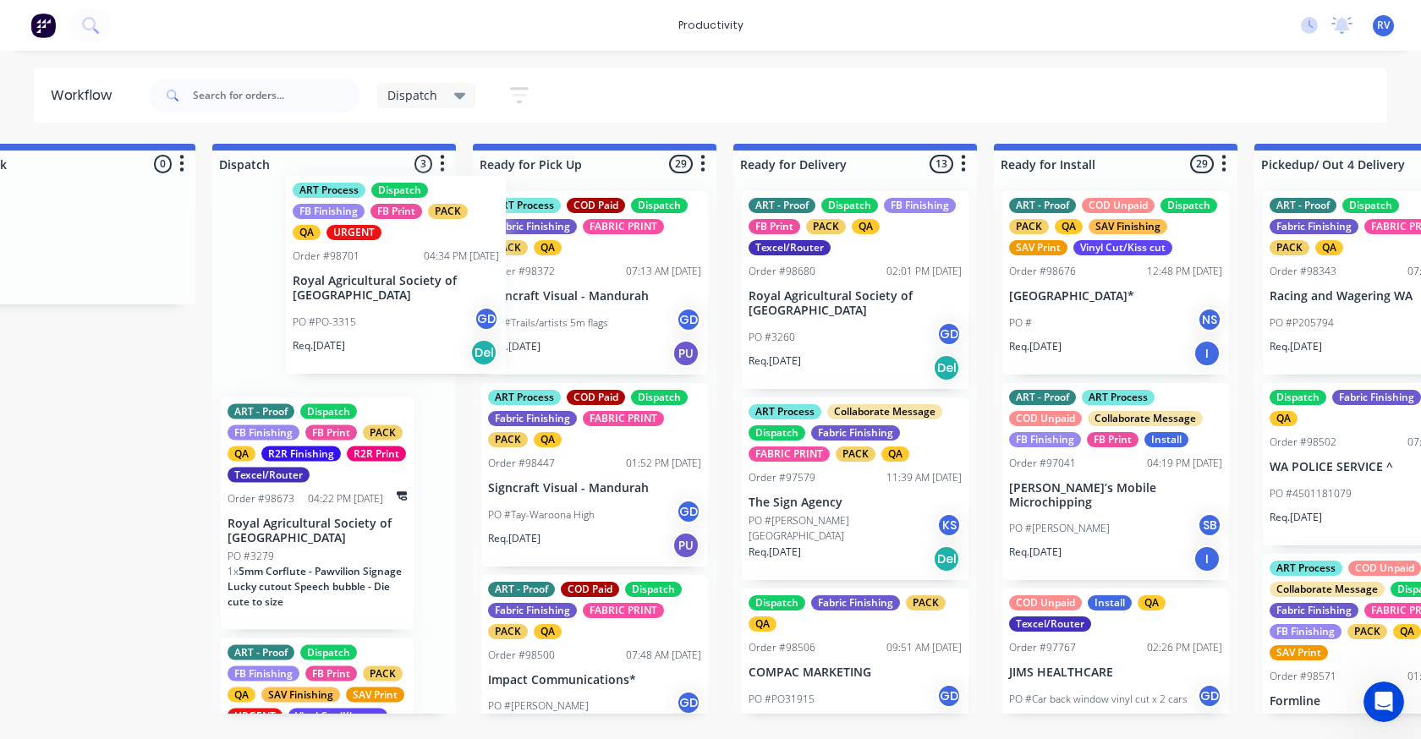
scroll to position [0, 1126]
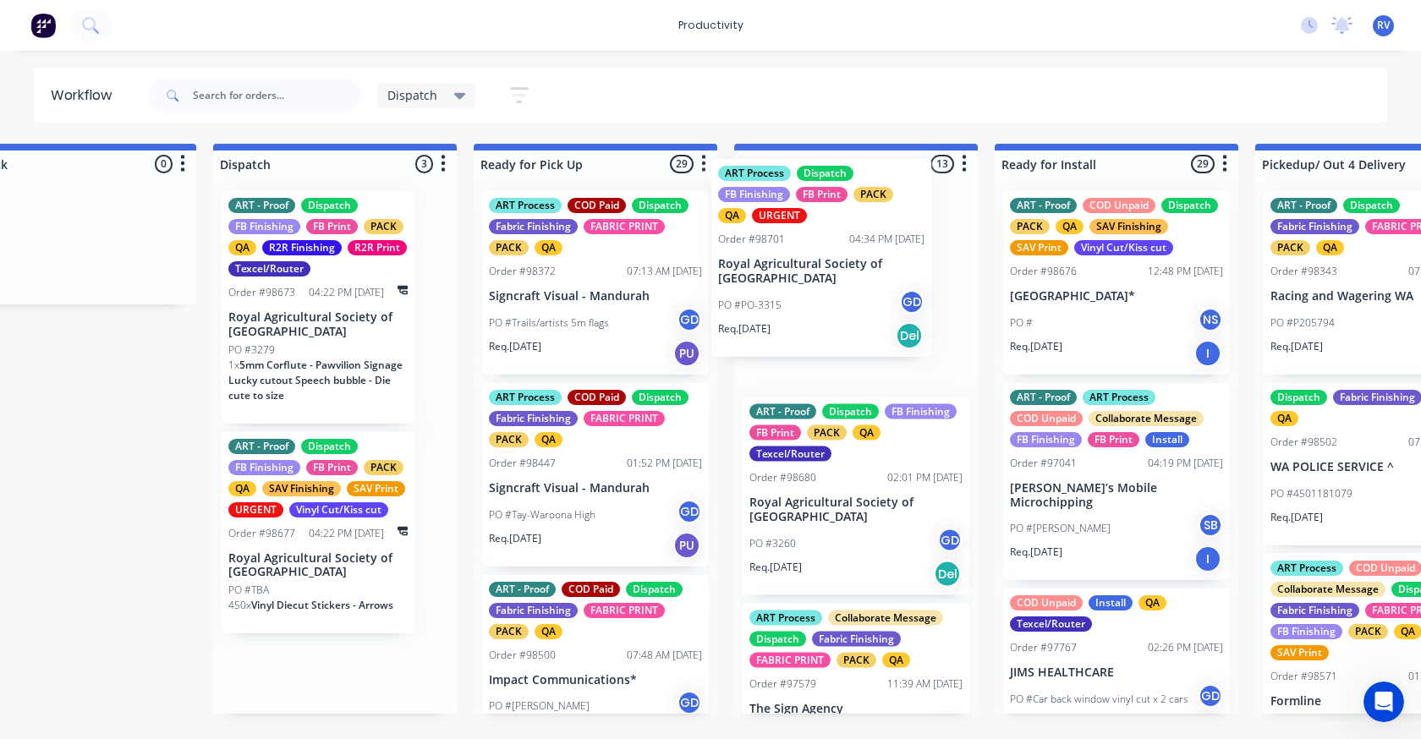
drag, startPoint x: 386, startPoint y: 297, endPoint x: 801, endPoint y: 293, distance: 414.4
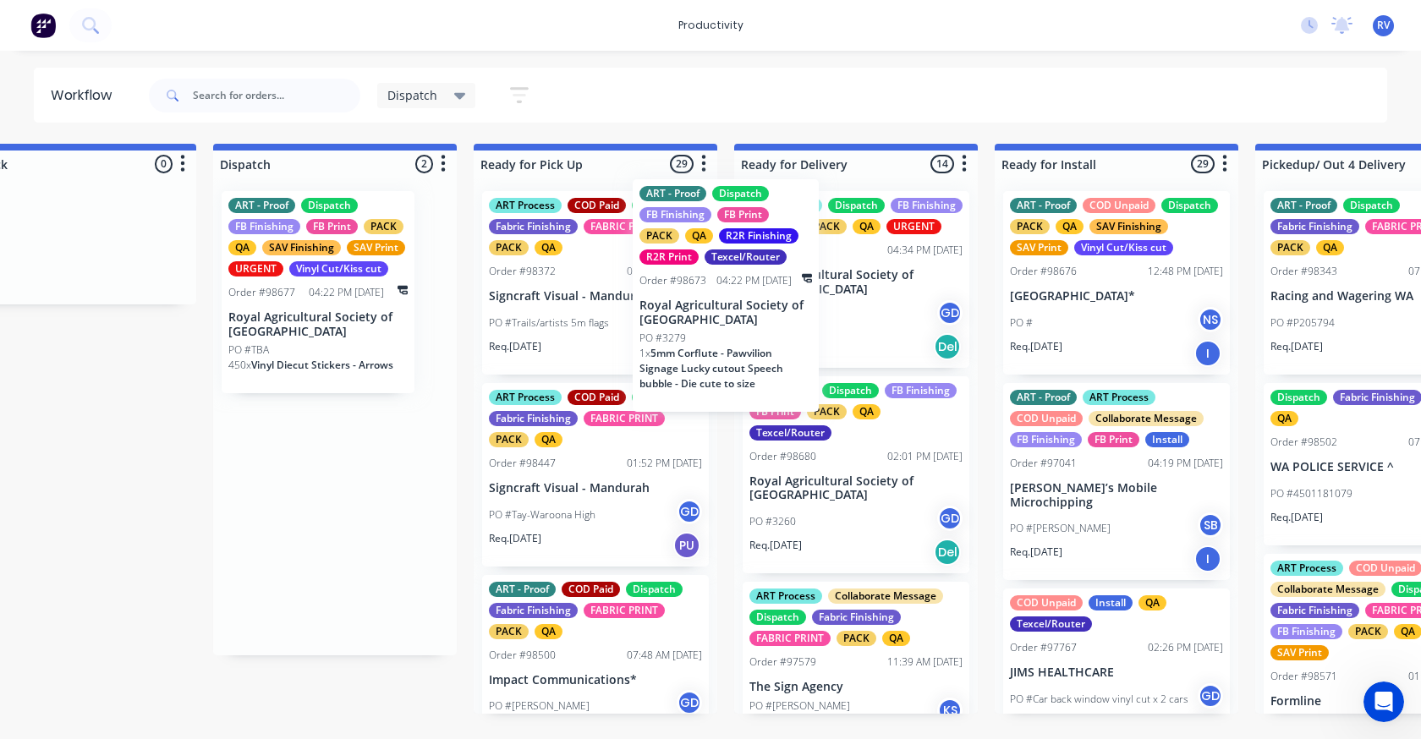
scroll to position [0, 1125]
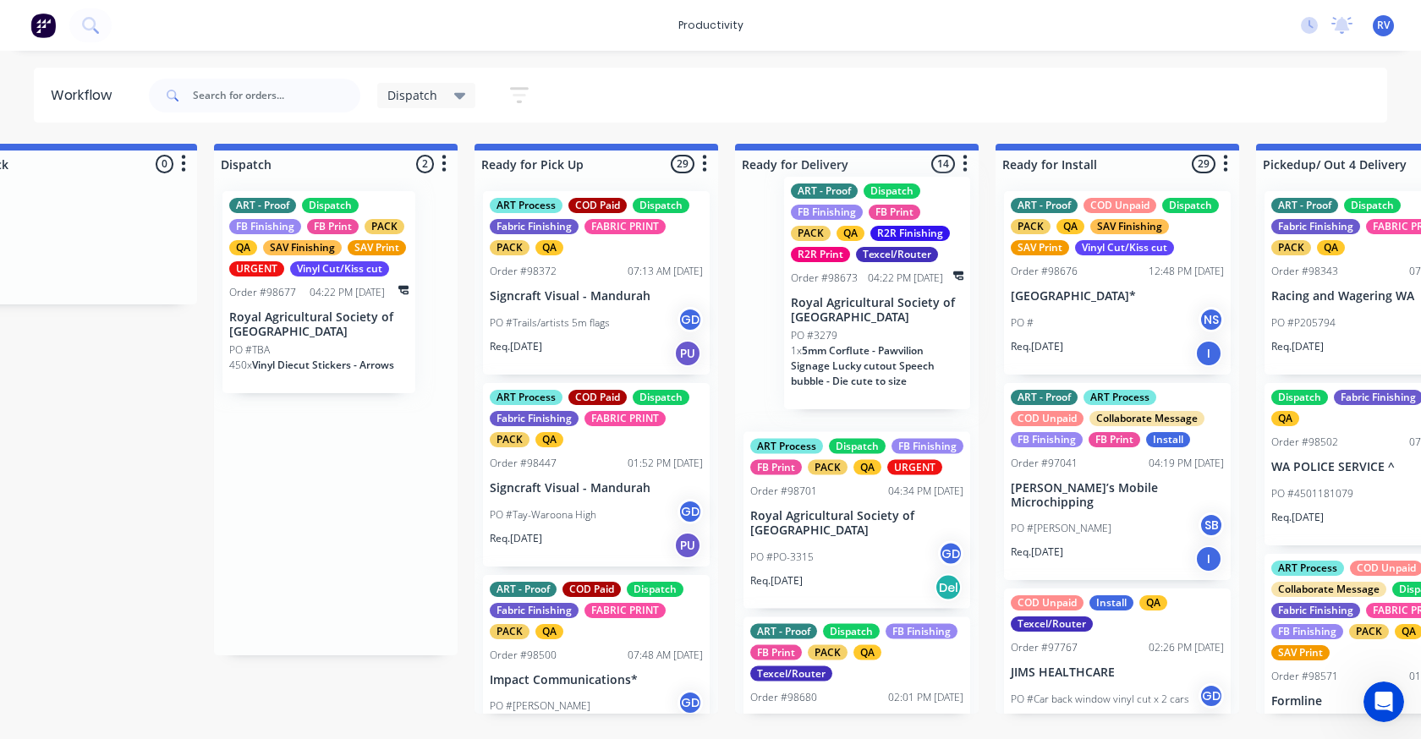
drag, startPoint x: 322, startPoint y: 325, endPoint x: 895, endPoint y: 308, distance: 572.8
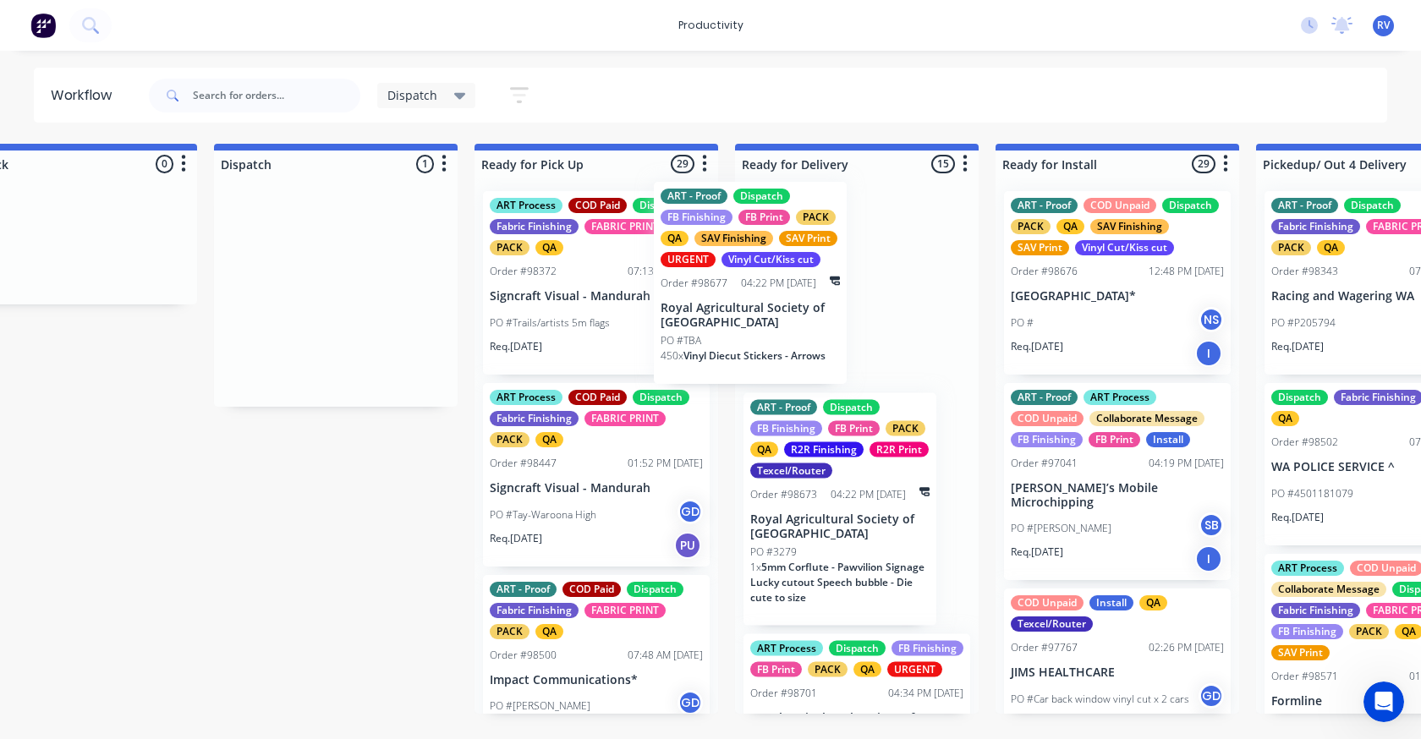
scroll to position [0, 1124]
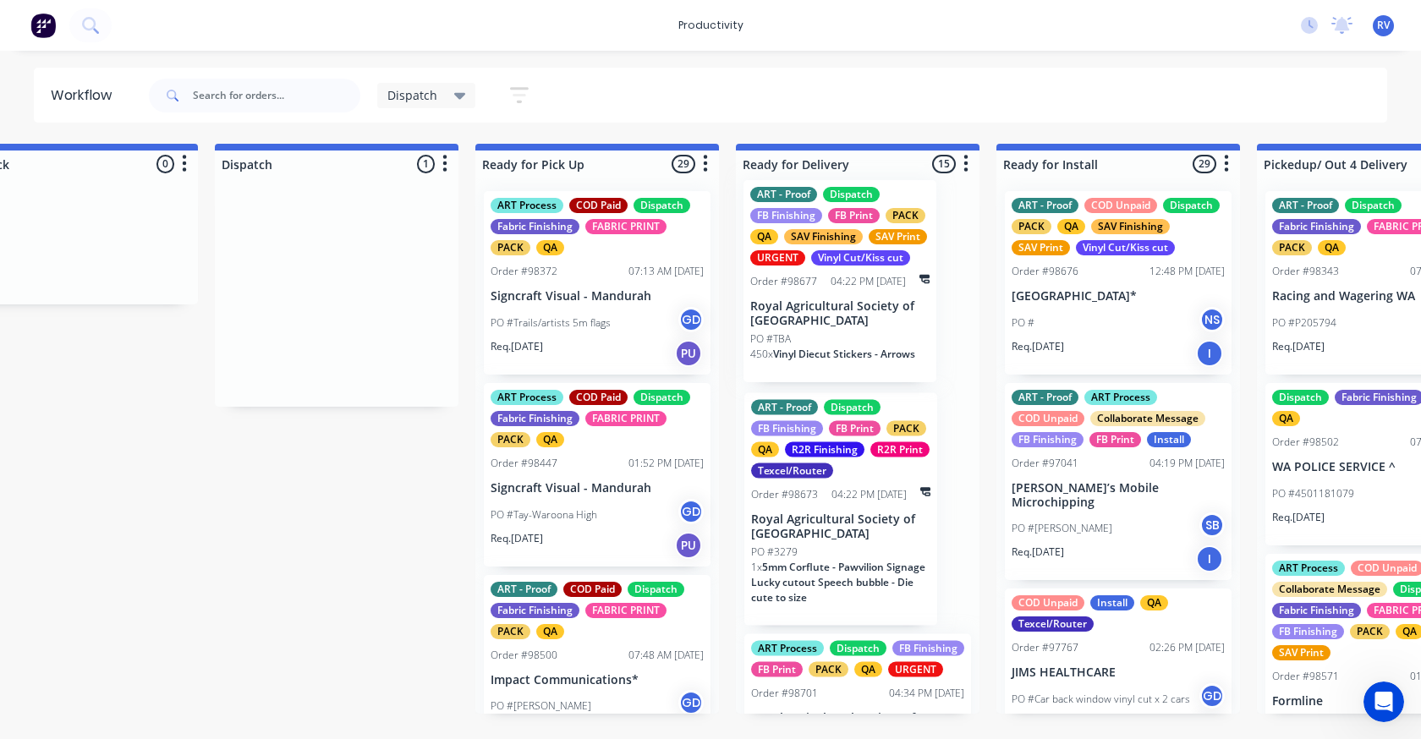
drag, startPoint x: 261, startPoint y: 309, endPoint x: 786, endPoint y: 298, distance: 524.5
